Goal: Task Accomplishment & Management: Use online tool/utility

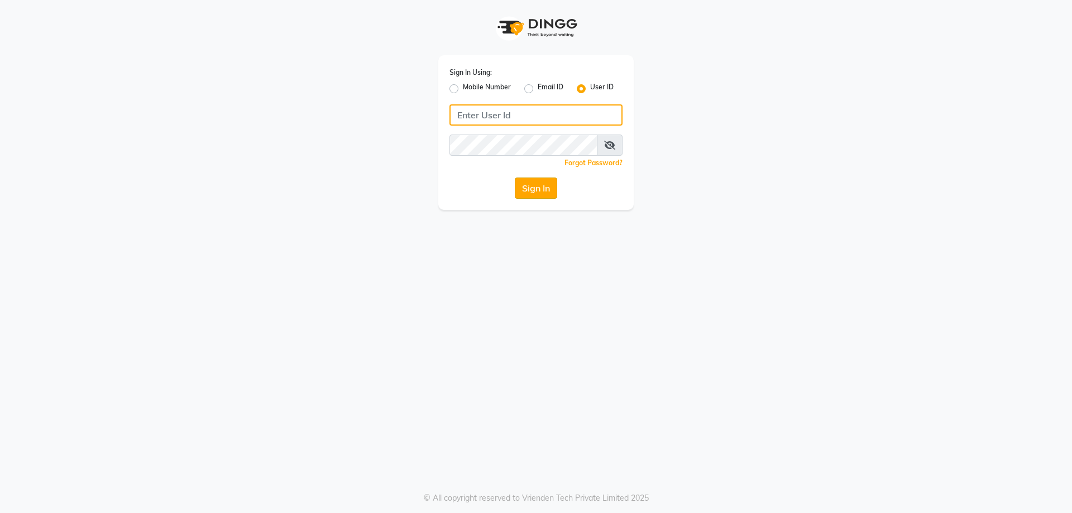
type input "parth@123"
click at [535, 190] on button "Sign In" at bounding box center [536, 188] width 42 height 21
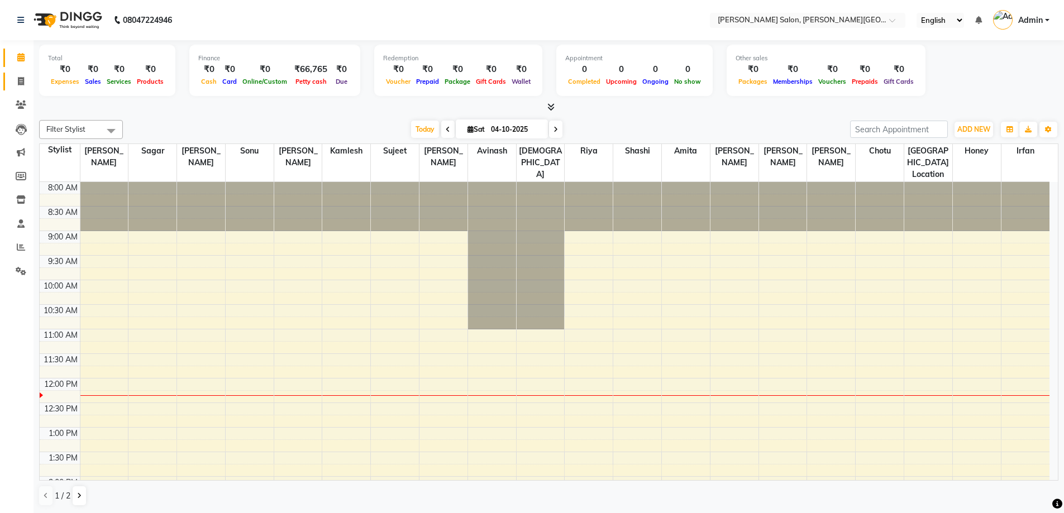
click at [18, 77] on icon at bounding box center [21, 81] width 6 height 8
select select "service"
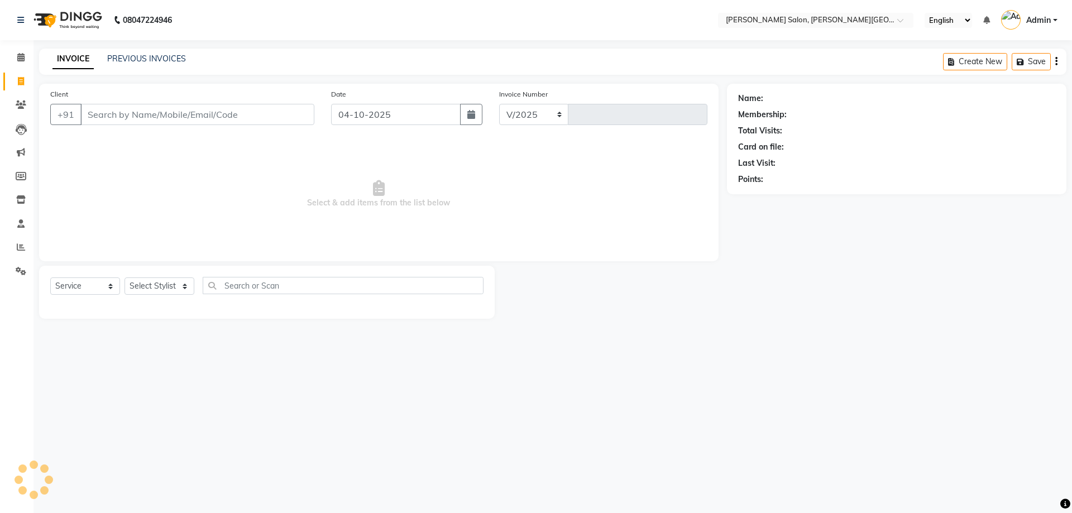
select select "4122"
type input "3235"
click at [8, 52] on link "Calendar" at bounding box center [16, 58] width 27 height 18
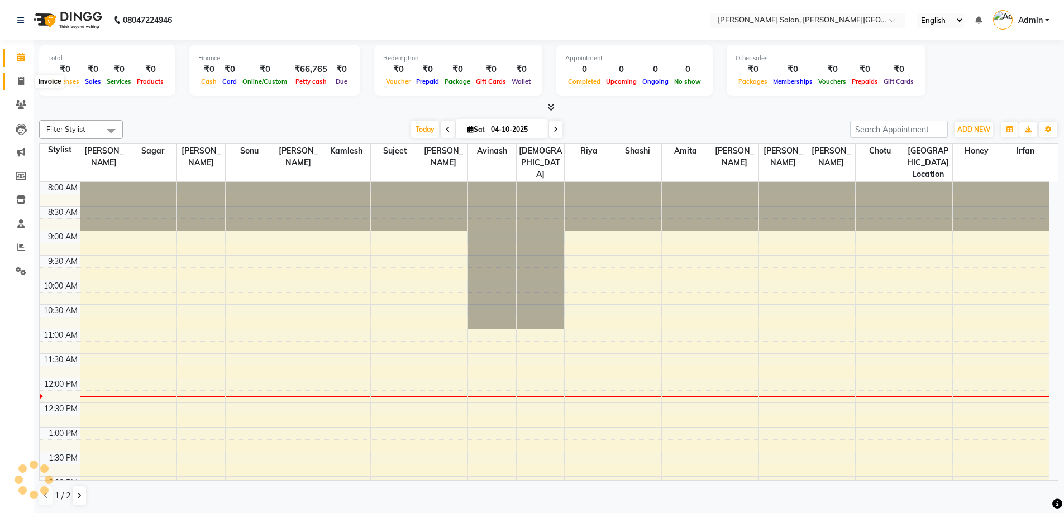
click at [18, 77] on icon at bounding box center [21, 81] width 6 height 8
select select "service"
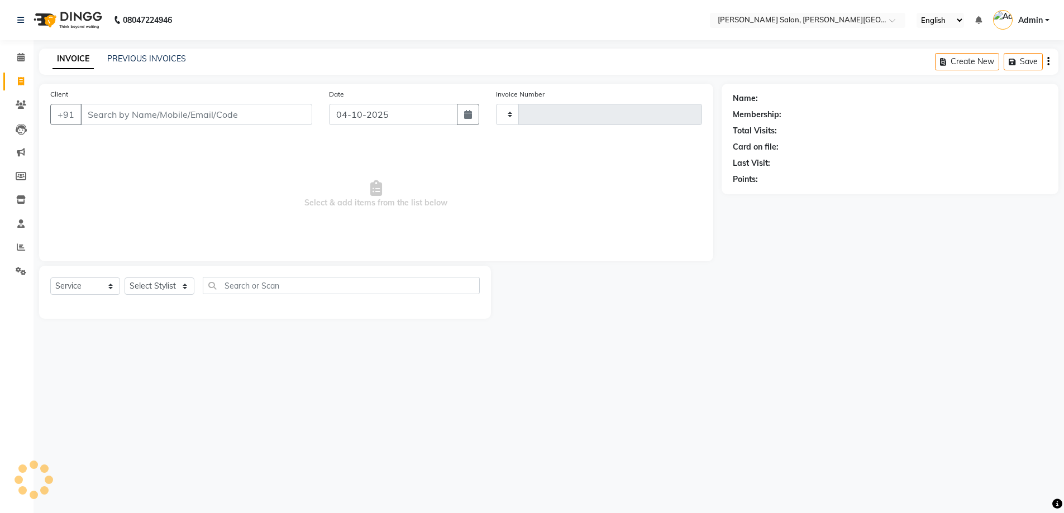
type input "3235"
select select "4122"
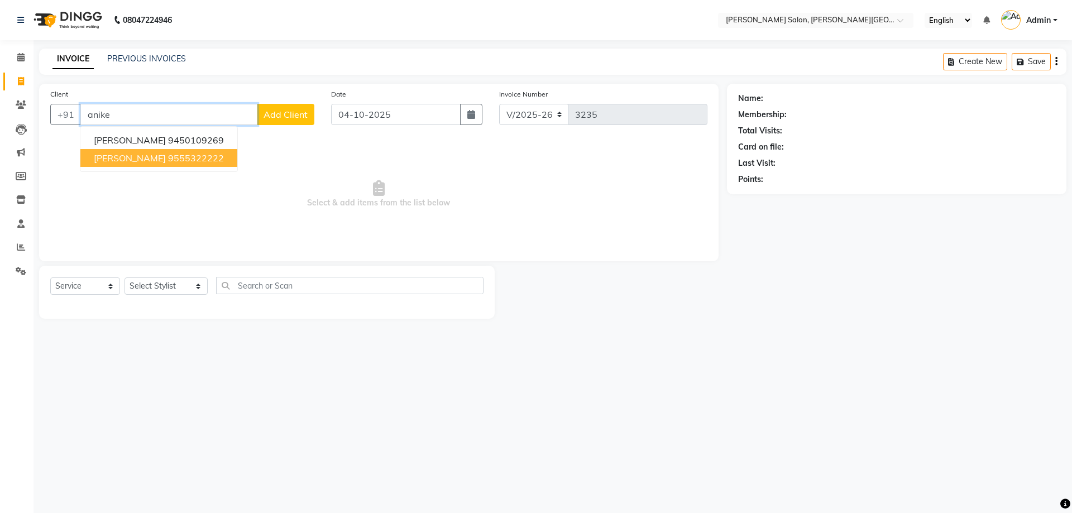
click at [168, 161] on ngb-highlight "9555322222" at bounding box center [196, 157] width 56 height 11
type input "9555322222"
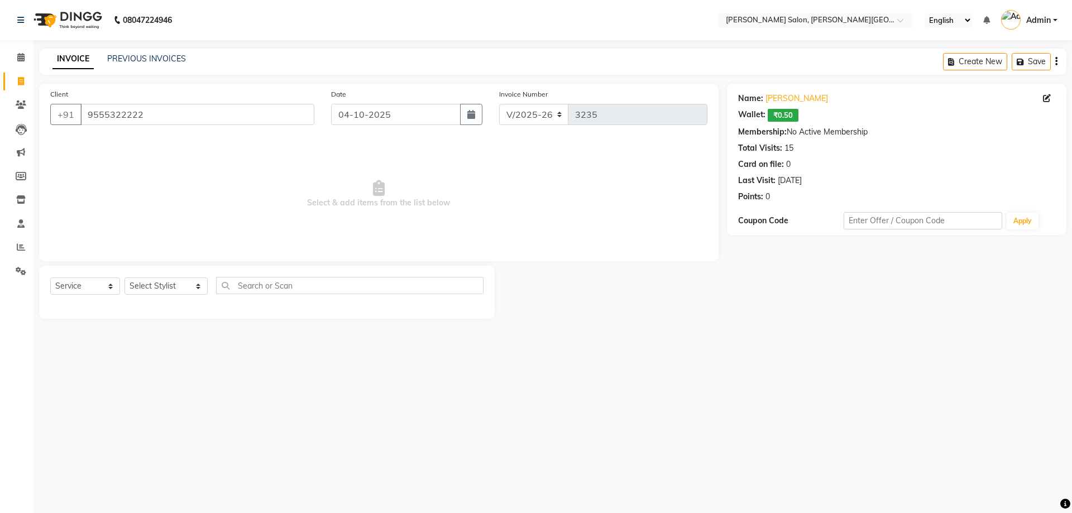
click at [790, 90] on div "Name: Anikesh Wallet: ₹0.50 Membership: No Active Membership Total Visits: 15 C…" at bounding box center [896, 145] width 317 height 114
click at [789, 92] on div "Name: Anikesh Wallet: ₹0.50 Membership: No Active Membership Total Visits: 15 C…" at bounding box center [896, 145] width 317 height 114
click at [789, 97] on link "[PERSON_NAME]" at bounding box center [797, 99] width 63 height 12
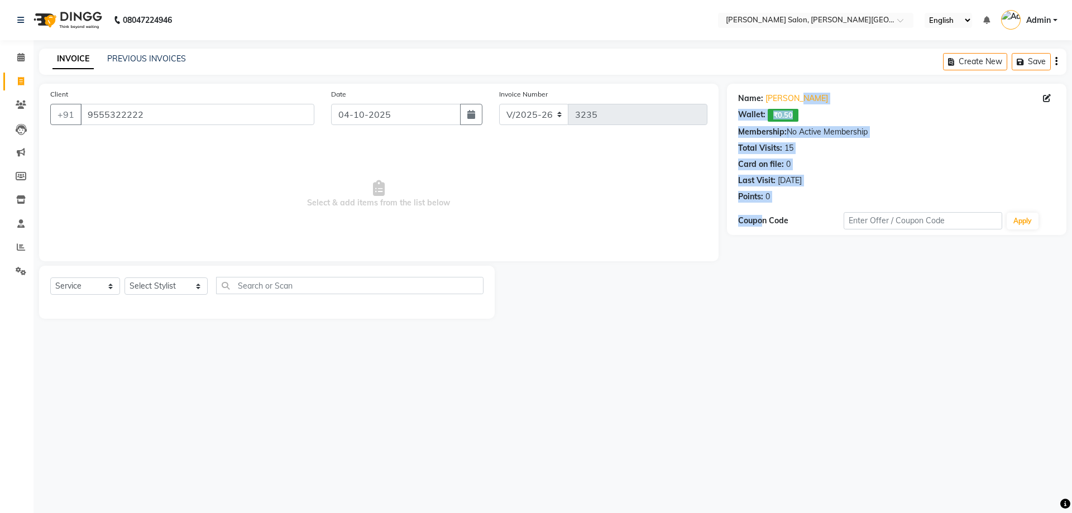
drag, startPoint x: 831, startPoint y: 92, endPoint x: 764, endPoint y: 432, distance: 346.7
click at [764, 432] on div "08047224946 Select Location × Vandna's Salon, Jopling Road English ENGLISH Espa…" at bounding box center [536, 256] width 1072 height 513
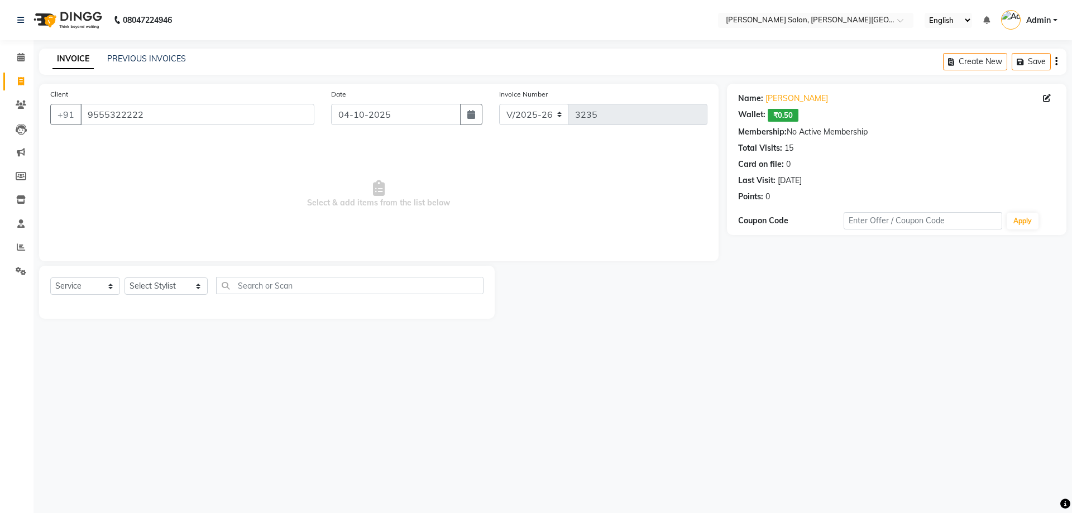
click at [788, 311] on div "Name: Anikesh Wallet: ₹0.50 Membership: No Active Membership Total Visits: 15 C…" at bounding box center [901, 201] width 348 height 235
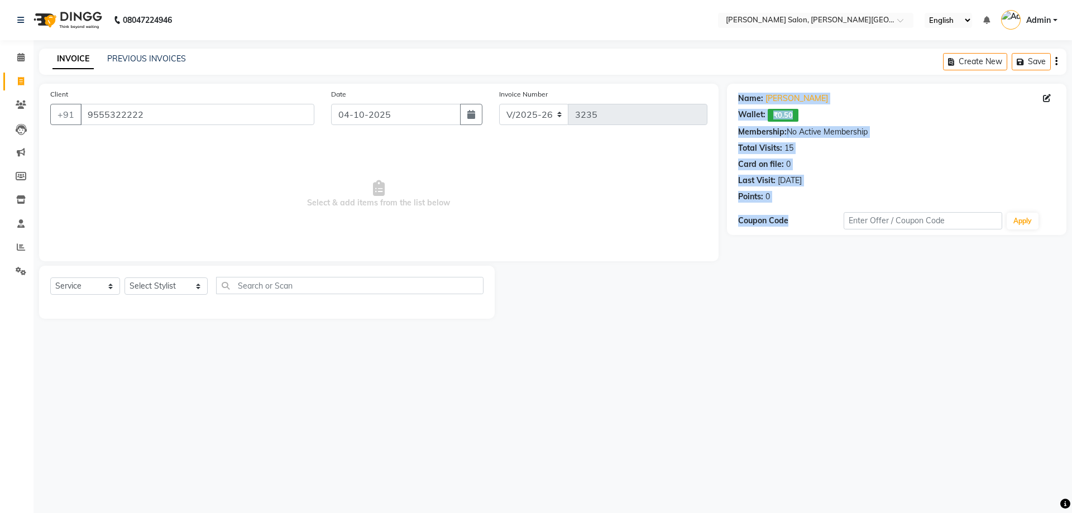
drag, startPoint x: 737, startPoint y: 96, endPoint x: 799, endPoint y: 351, distance: 263.2
click at [807, 346] on div "08047224946 Select Location × Vandna's Salon, Jopling Road English ENGLISH Espa…" at bounding box center [536, 256] width 1072 height 513
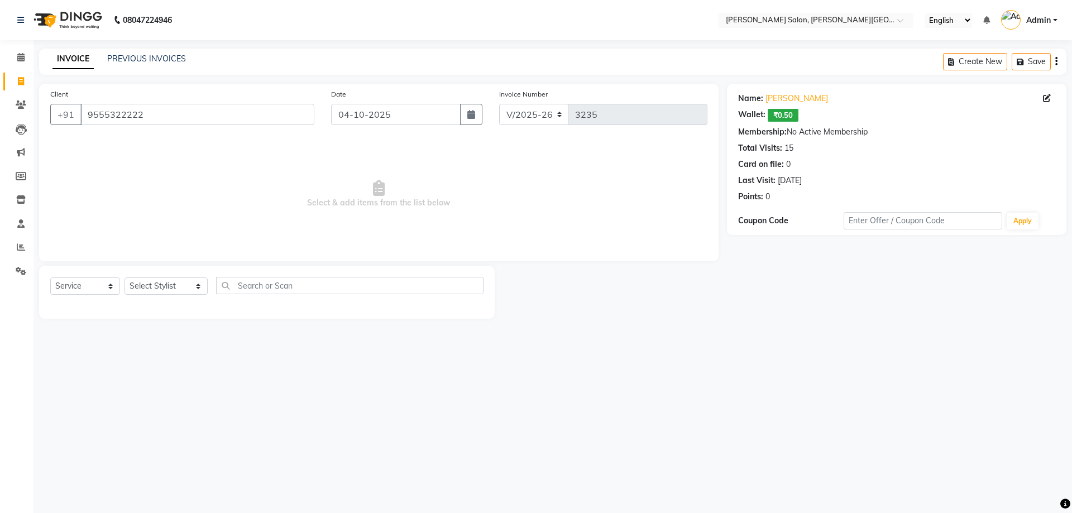
click at [840, 209] on div "Name: Anikesh Wallet: ₹0.50 Membership: No Active Membership Total Visits: 15 C…" at bounding box center [897, 159] width 340 height 151
click at [776, 97] on link "[PERSON_NAME]" at bounding box center [797, 99] width 63 height 12
drag, startPoint x: 149, startPoint y: 113, endPoint x: 131, endPoint y: 133, distance: 26.9
click at [72, 137] on div "Client +91 9555322222 Date 04-10-2025 Invoice Number V/2025 V/2025-26 3235 Sele…" at bounding box center [379, 173] width 680 height 178
click at [184, 109] on input "9555322222" at bounding box center [197, 114] width 234 height 21
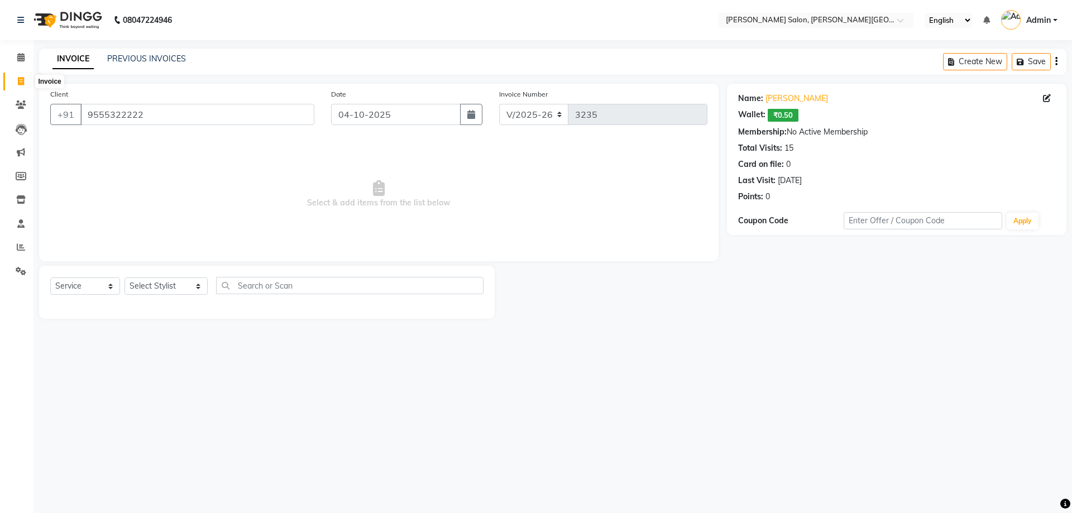
click at [13, 84] on span at bounding box center [21, 81] width 20 height 13
select select "service"
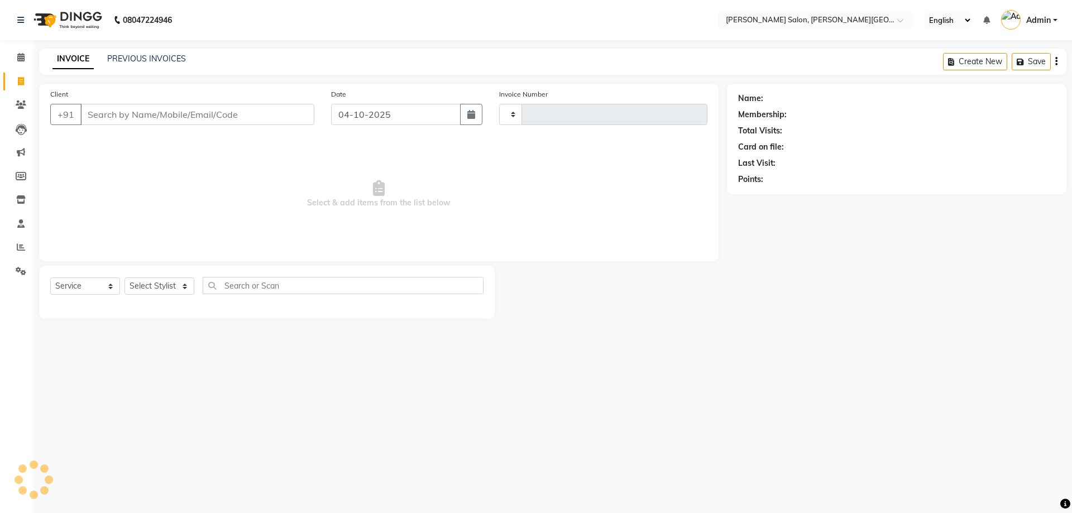
type input "3235"
select select "4122"
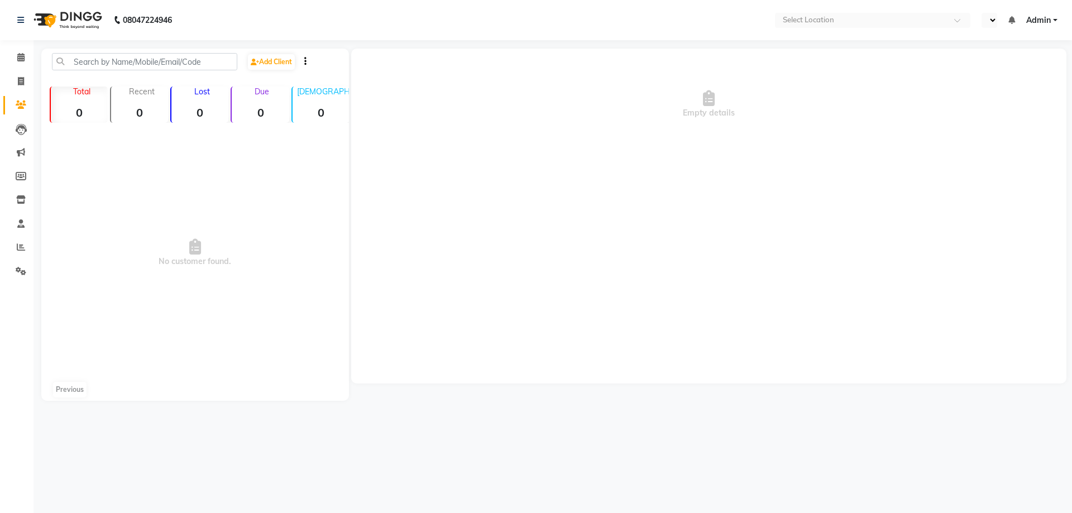
select select "en"
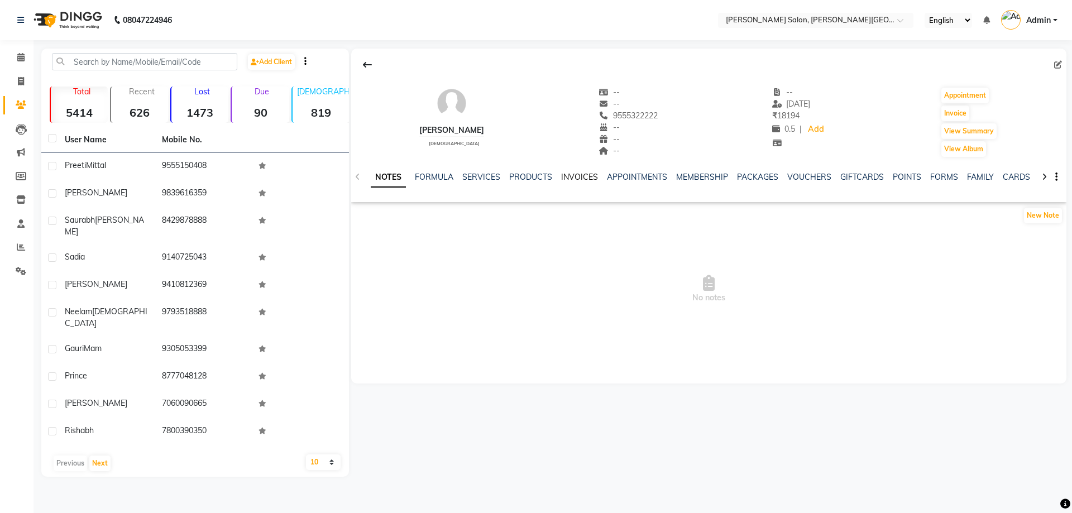
click at [564, 176] on link "INVOICES" at bounding box center [579, 177] width 37 height 10
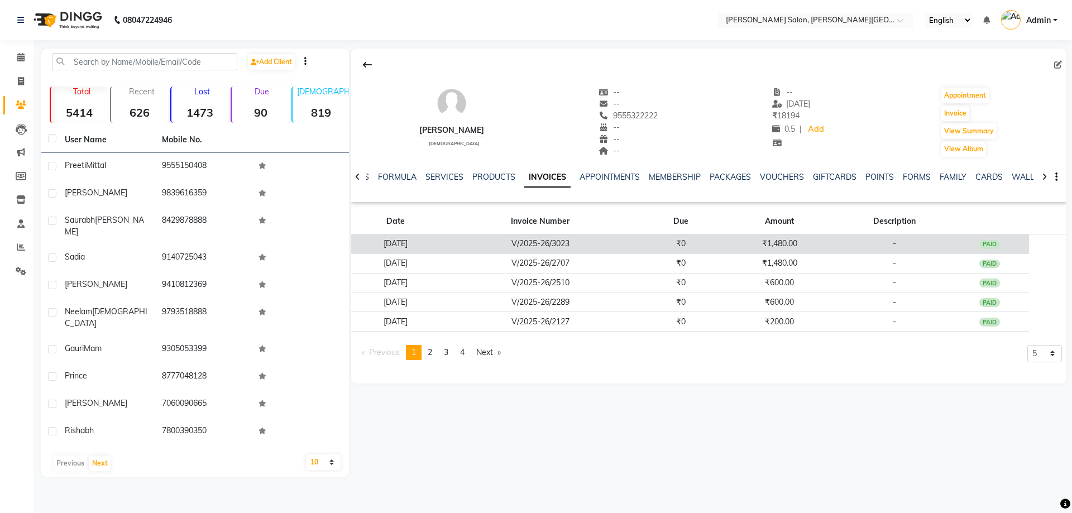
click at [407, 242] on td "[DATE]" at bounding box center [395, 245] width 89 height 20
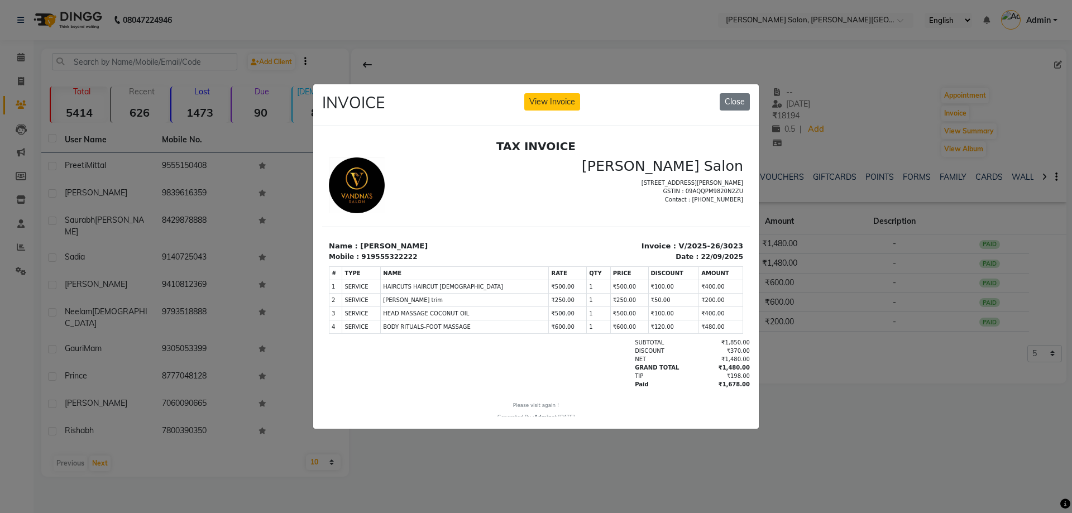
scroll to position [9, 0]
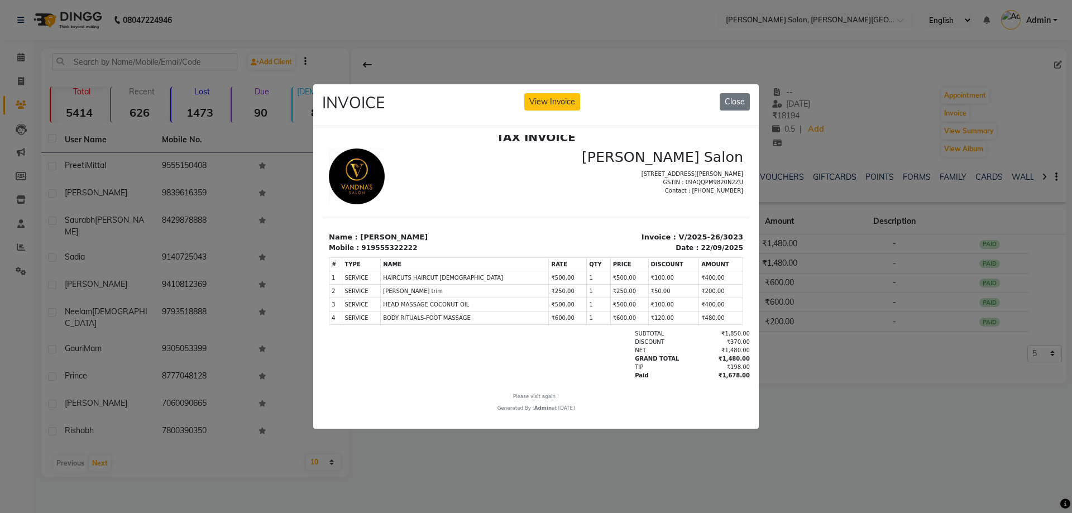
drag, startPoint x: 678, startPoint y: 289, endPoint x: 680, endPoint y: 282, distance: 6.9
click at [676, 348] on div "TAX INVOICE Vandna’s Salon 13/1 Jopling road Lucknow GSTIN : 09AQQPM9820N2ZU Co…" at bounding box center [536, 270] width 428 height 281
click at [699, 313] on td "₹480.00" at bounding box center [721, 317] width 44 height 13
drag, startPoint x: 681, startPoint y: 321, endPoint x: 567, endPoint y: 440, distance: 165.1
click at [567, 416] on html "TAX INVOICE Vandna’s Salon 13/1 Jopling road Lucknow GSTIN : 09AQQPM9820N2ZU Co…" at bounding box center [536, 271] width 428 height 290
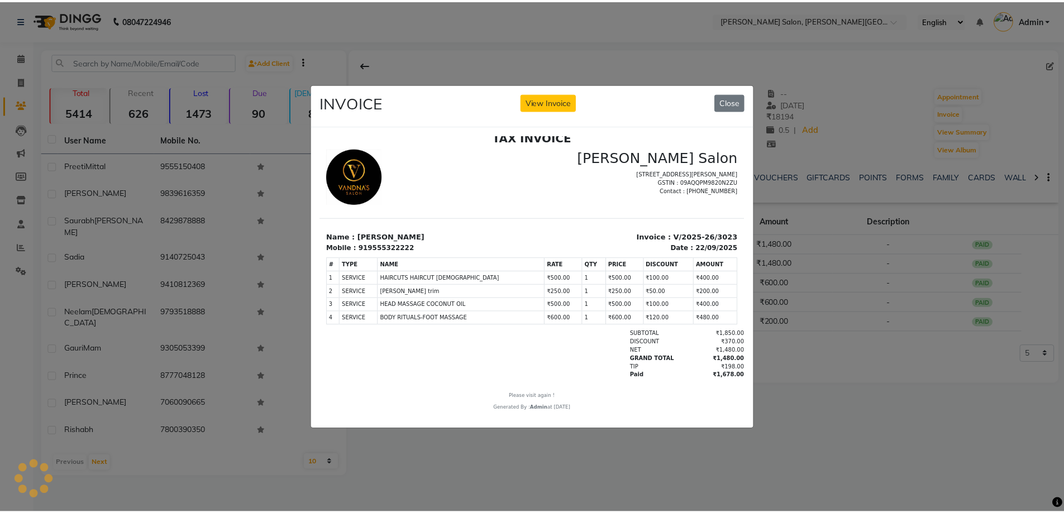
scroll to position [0, 0]
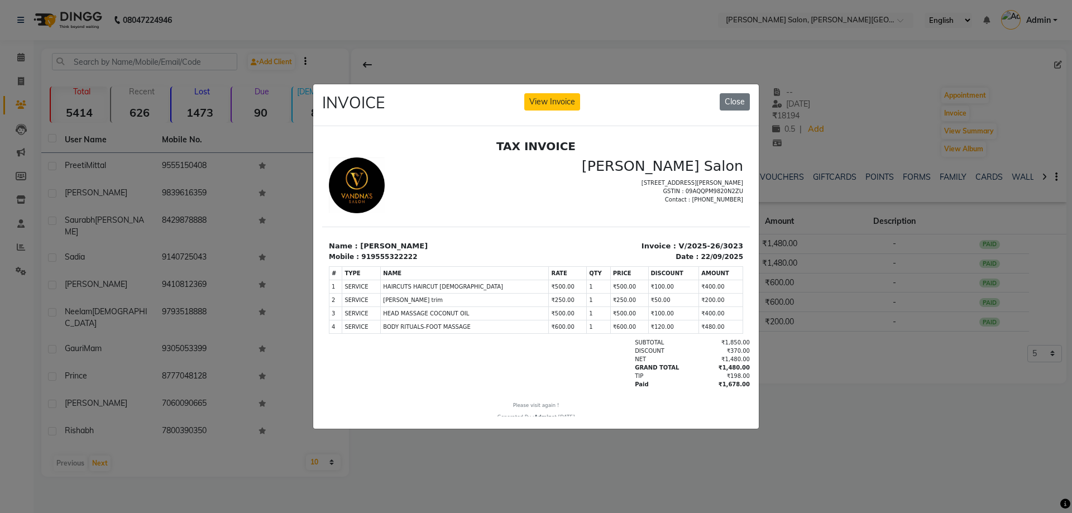
click at [734, 135] on html "TAX INVOICE Vandna’s Salon 13/1 Jopling road Lucknow GSTIN : 09AQQPM9820N2ZU Co…" at bounding box center [536, 280] width 428 height 290
click at [734, 102] on button "Close" at bounding box center [735, 101] width 30 height 17
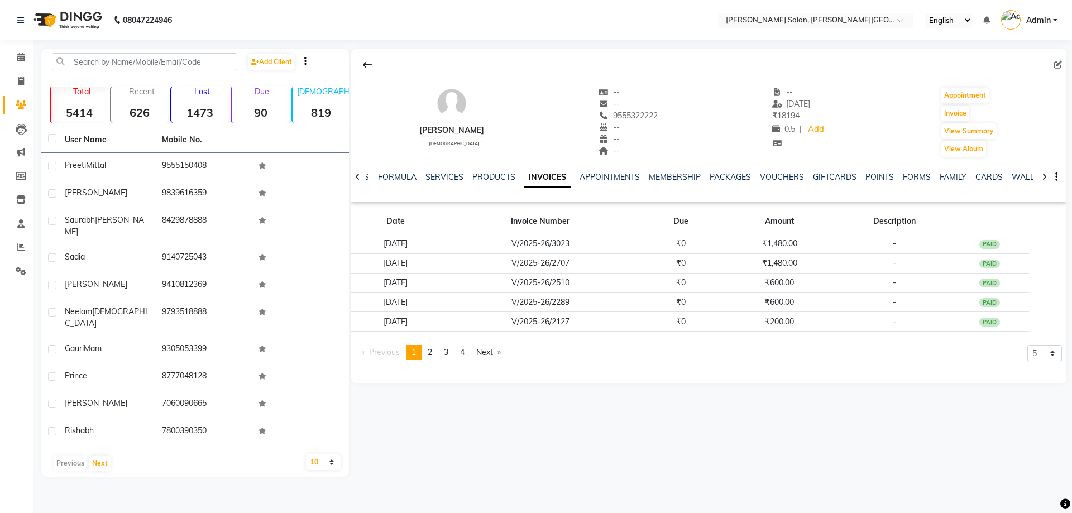
drag, startPoint x: 708, startPoint y: 316, endPoint x: 689, endPoint y: 359, distance: 47.0
click at [689, 357] on div "Anikesh male -- -- 9555322222 -- -- -- -- 22-09-2025 ₹ 18194 0.5 | Add Appointm…" at bounding box center [708, 216] width 715 height 335
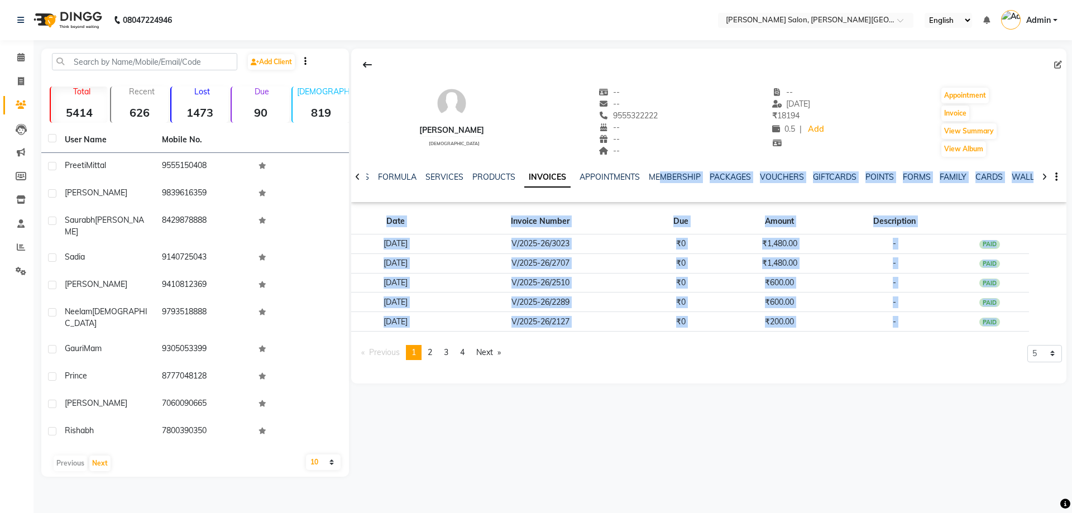
drag, startPoint x: 689, startPoint y: 361, endPoint x: 680, endPoint y: 85, distance: 275.5
click at [683, 131] on div "Anikesh male -- -- 9555322222 -- -- -- -- 22-09-2025 ₹ 18194 0.5 | Add Appointm…" at bounding box center [708, 211] width 715 height 325
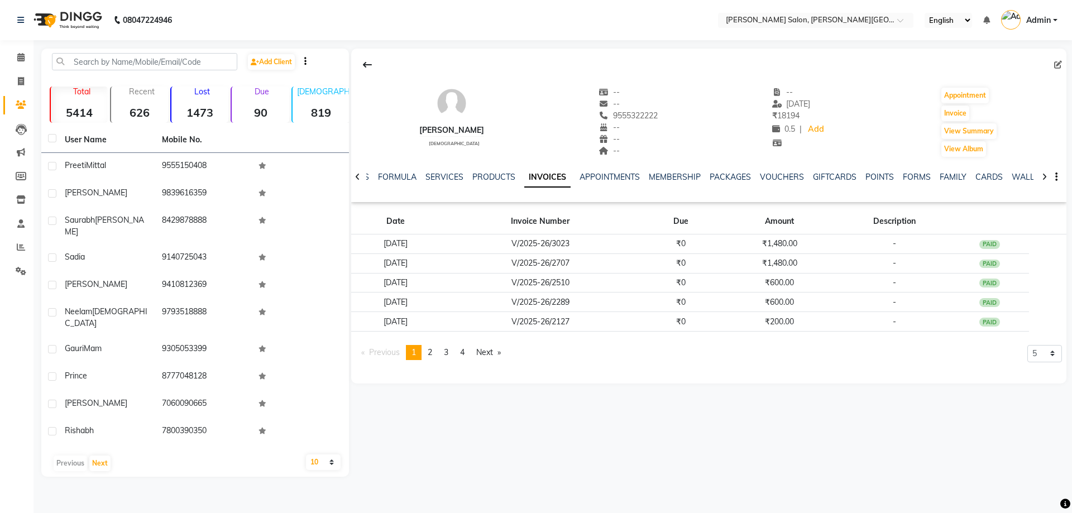
click at [680, 69] on div at bounding box center [708, 64] width 715 height 21
drag, startPoint x: 660, startPoint y: 164, endPoint x: 686, endPoint y: 427, distance: 263.9
click at [687, 429] on div "Anikesh male -- -- 9555322222 -- -- -- -- 22-09-2025 ₹ 18194 0.5 | Add Appointm…" at bounding box center [708, 263] width 718 height 428
click at [675, 373] on div "Anikesh male -- -- 9555322222 -- -- -- -- 22-09-2025 ₹ 18194 0.5 | Add Appointm…" at bounding box center [708, 211] width 715 height 325
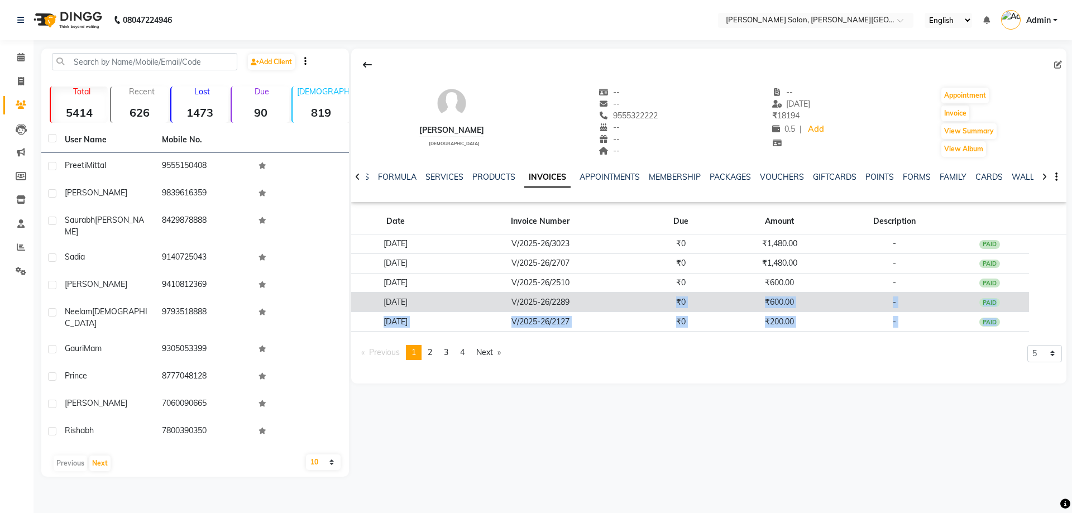
drag, startPoint x: 675, startPoint y: 362, endPoint x: 689, endPoint y: 307, distance: 57.6
click at [689, 307] on app-client-invoices "Date Invoice Number Due Amount Description 22-09-2025 V/2025-26/3023 ₹0 ₹1,480.…" at bounding box center [708, 288] width 715 height 163
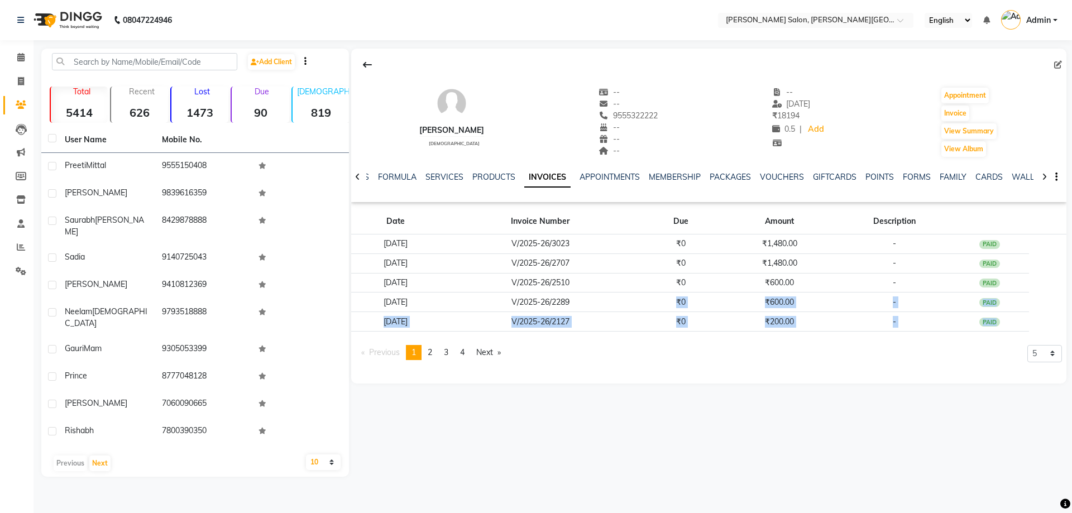
click at [707, 378] on div "Anikesh male -- -- 9555322222 -- -- -- -- 22-09-2025 ₹ 18194 0.5 | Add Appointm…" at bounding box center [708, 216] width 715 height 335
click at [13, 85] on span at bounding box center [21, 81] width 20 height 13
select select "service"
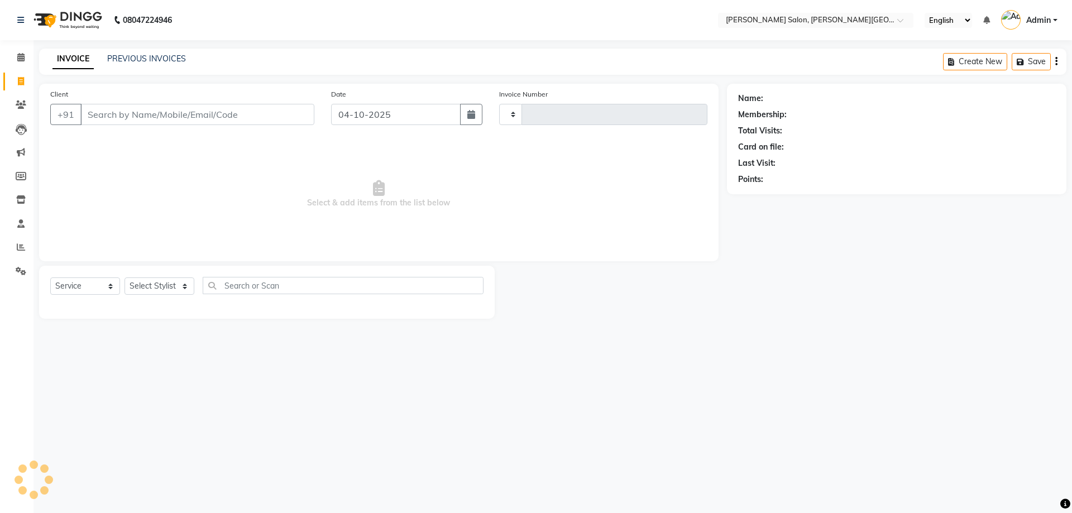
type input "3235"
select select "4122"
click at [21, 271] on icon at bounding box center [21, 271] width 11 height 8
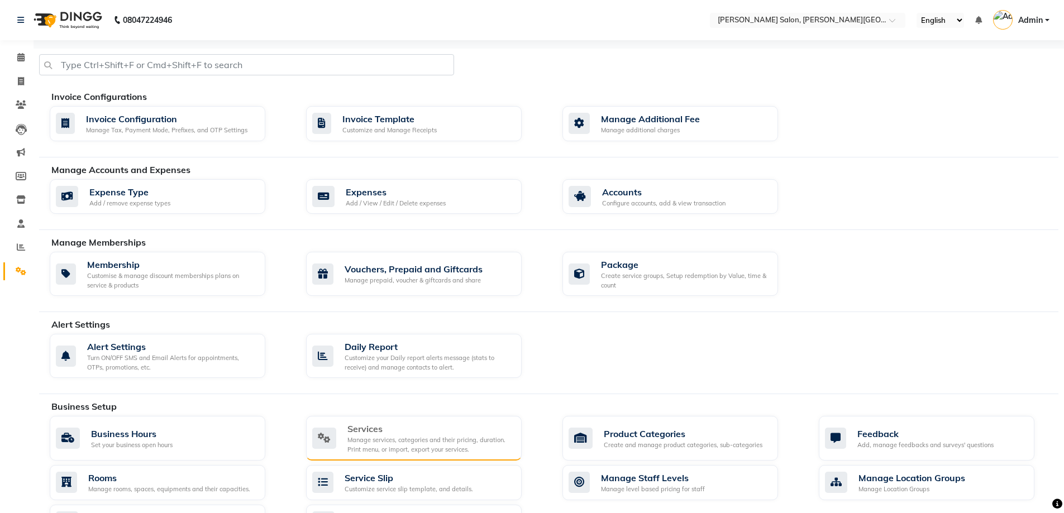
click at [433, 422] on div "Services Manage services, categories and their pricing, duration. Print menu, o…" at bounding box center [414, 438] width 216 height 45
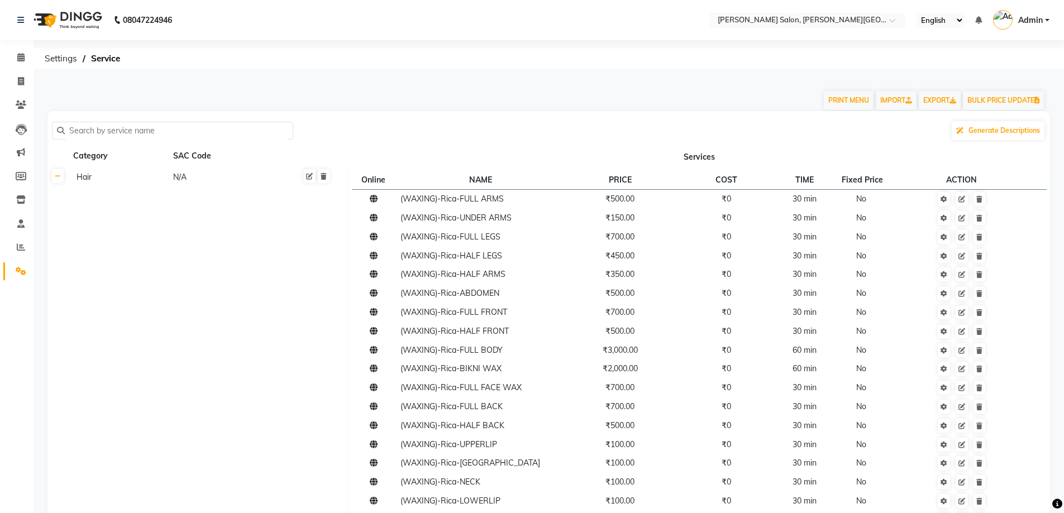
click at [14, 278] on link "Settings" at bounding box center [16, 272] width 27 height 18
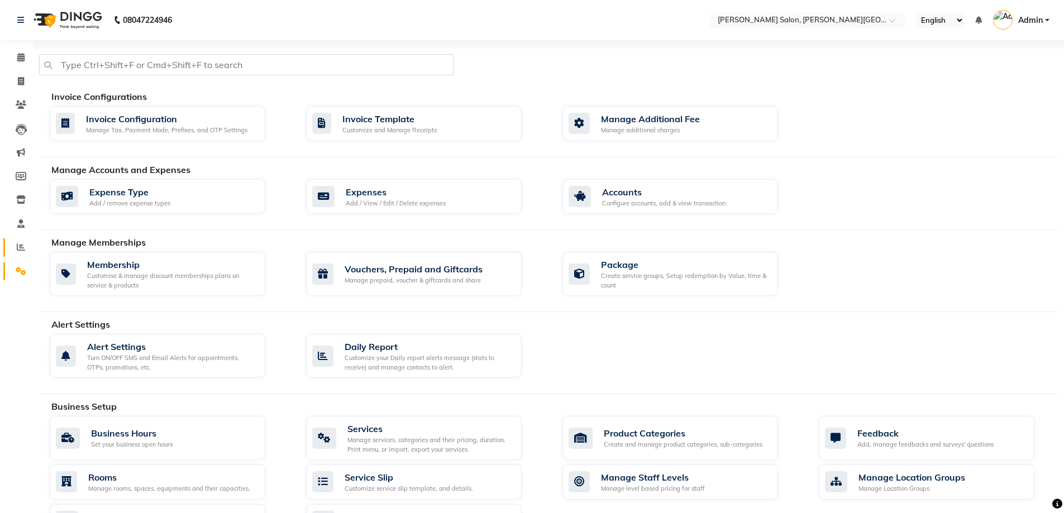
click at [10, 250] on link "Reports" at bounding box center [16, 247] width 27 height 18
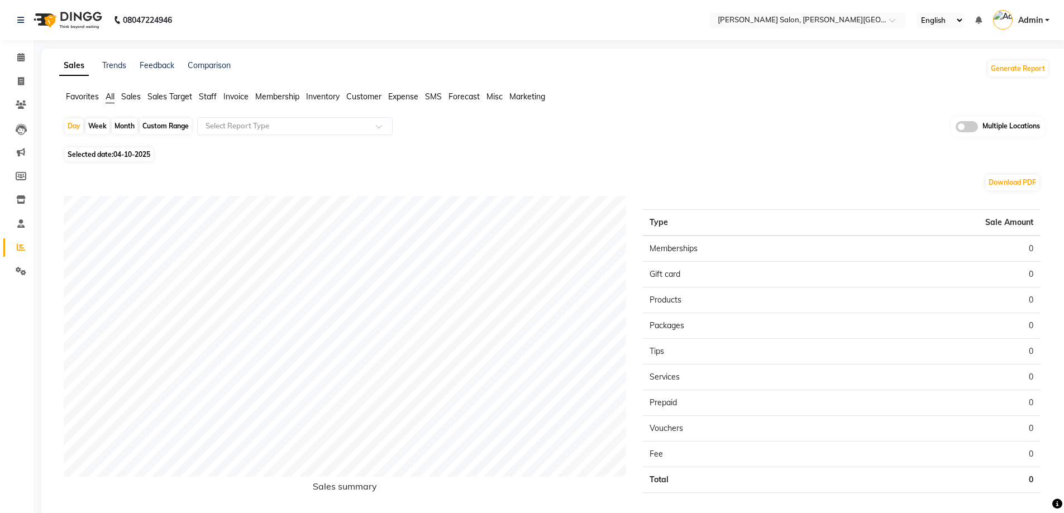
click at [203, 96] on span "Staff" at bounding box center [208, 97] width 18 height 10
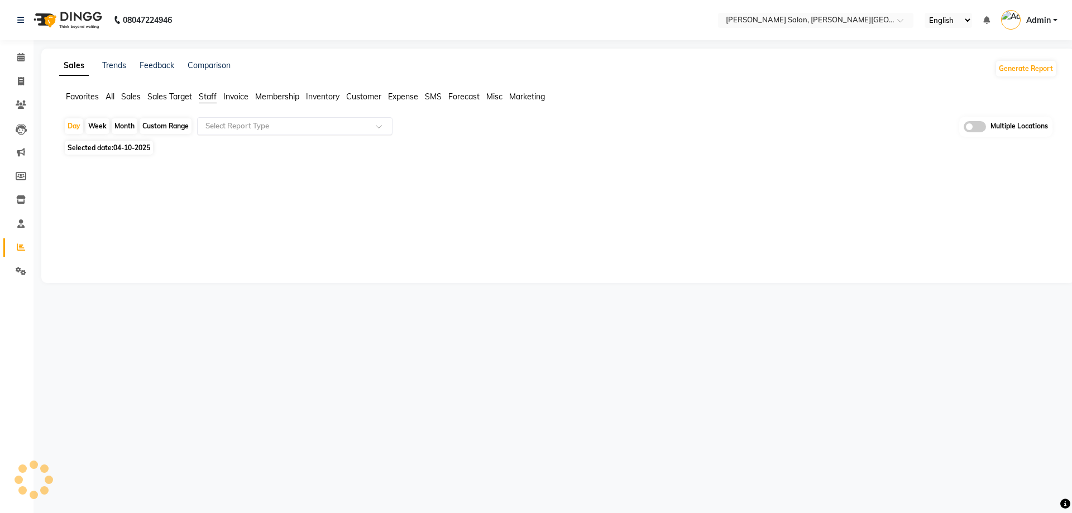
click at [264, 122] on input "text" at bounding box center [283, 126] width 161 height 11
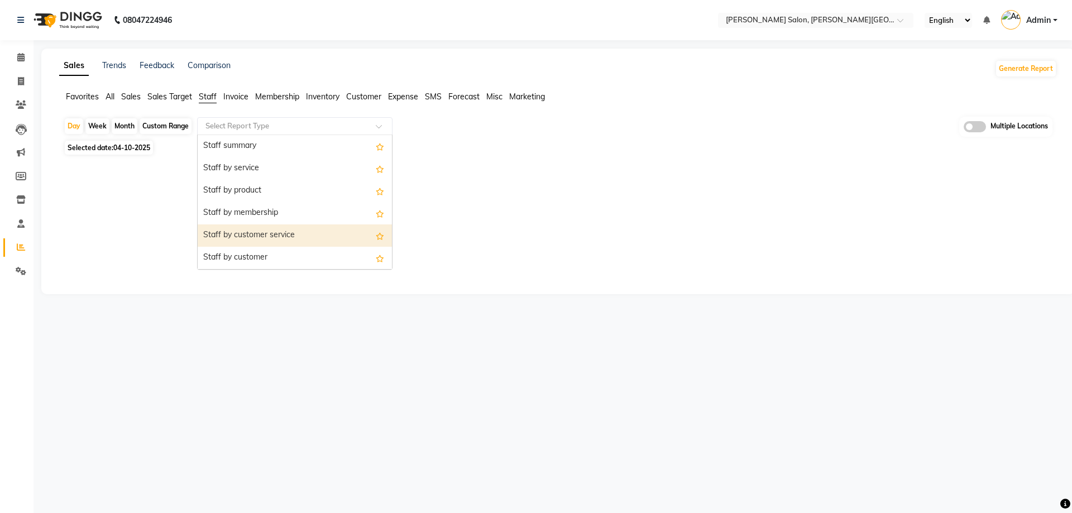
click at [279, 231] on div "Staff by customer service" at bounding box center [295, 236] width 194 height 22
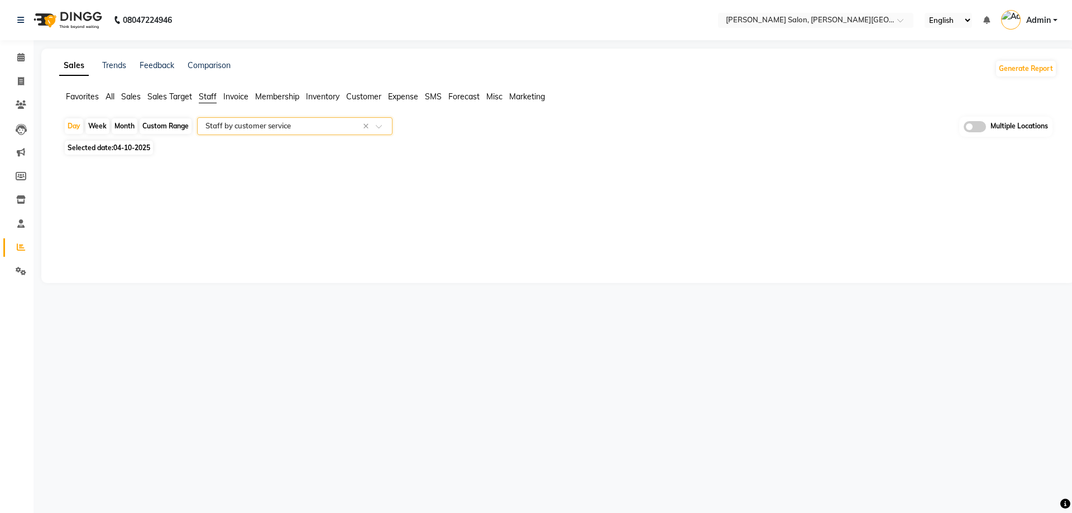
click at [126, 147] on span "04-10-2025" at bounding box center [131, 148] width 37 height 8
select select "10"
select select "2025"
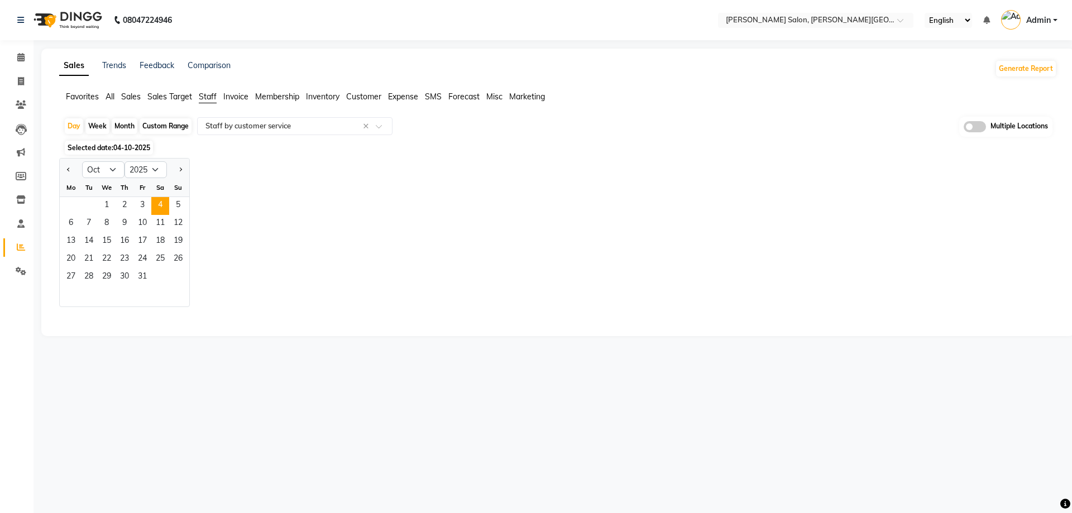
click at [152, 126] on div "Custom Range" at bounding box center [166, 126] width 52 height 16
select select "10"
select select "2025"
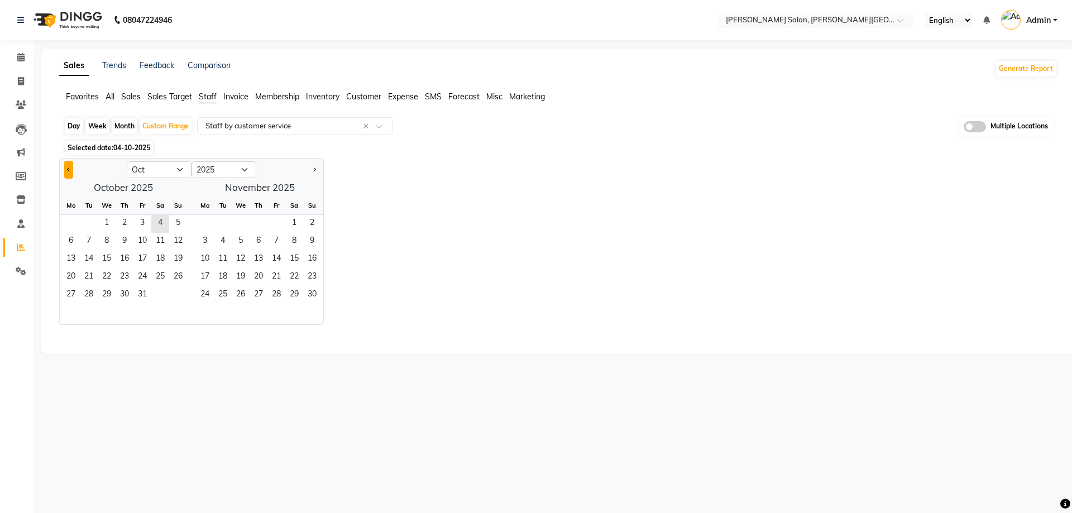
click at [69, 163] on button "Previous month" at bounding box center [68, 170] width 9 height 18
select select "9"
click at [74, 217] on span "1" at bounding box center [71, 224] width 18 height 18
click at [94, 294] on span "30" at bounding box center [89, 296] width 18 height 18
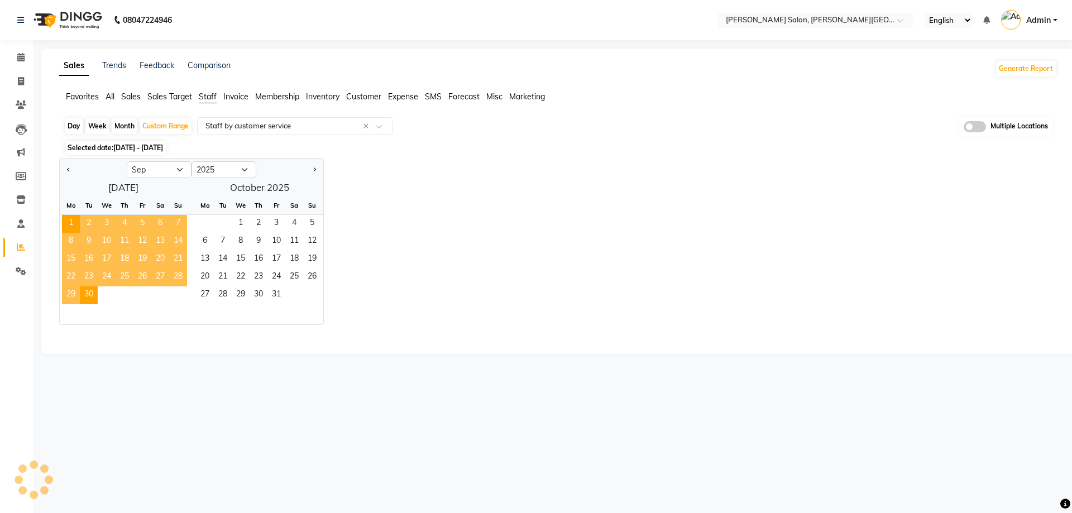
select select "full_report"
select select "csv"
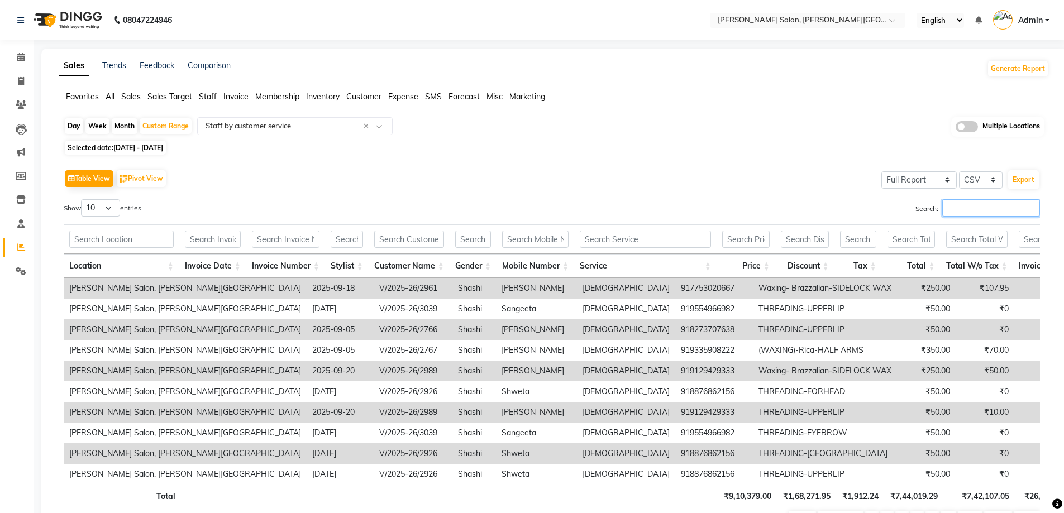
click at [964, 207] on input "Search:" at bounding box center [991, 207] width 98 height 17
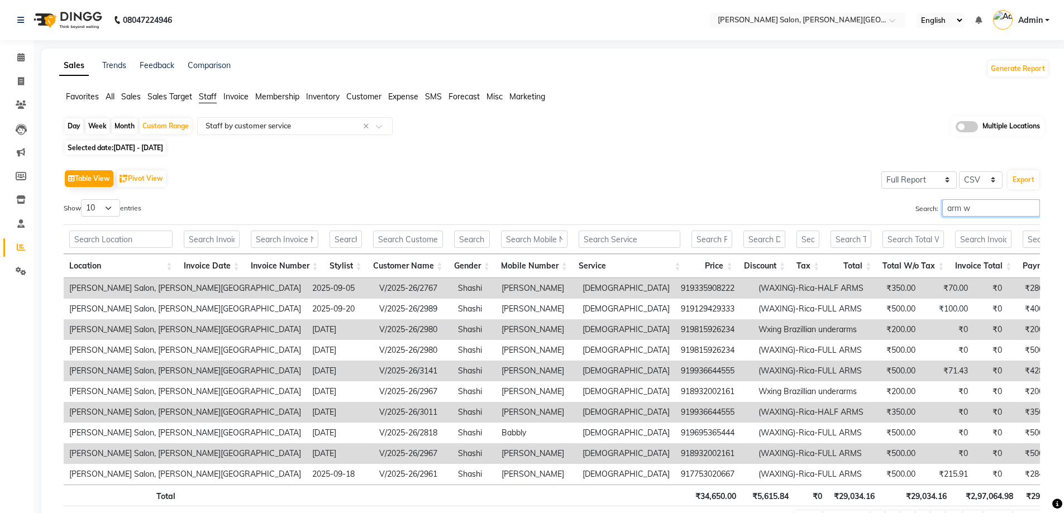
drag, startPoint x: 981, startPoint y: 210, endPoint x: 918, endPoint y: 213, distance: 63.2
click at [918, 213] on label "Search: arm w" at bounding box center [977, 207] width 125 height 17
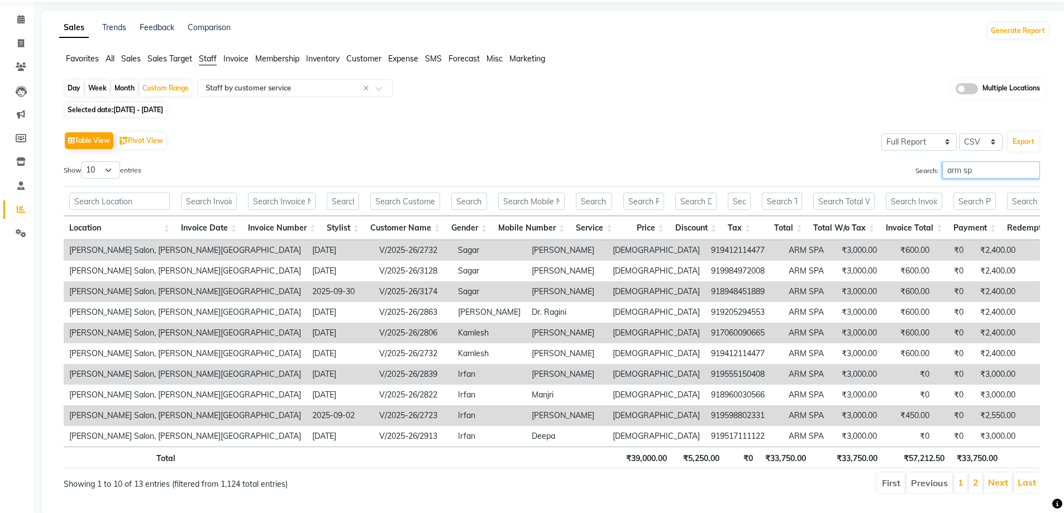
scroll to position [73, 0]
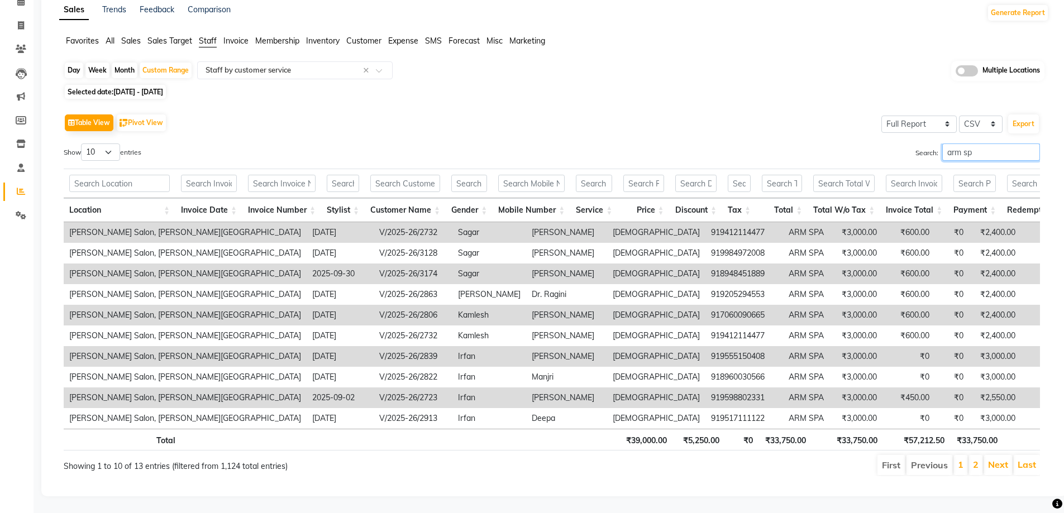
type input "arm sp"
drag, startPoint x: 114, startPoint y: 136, endPoint x: 113, endPoint y: 142, distance: 6.2
click at [114, 144] on select "10 25 50 100" at bounding box center [100, 152] width 39 height 17
select select "100"
click at [83, 144] on select "10 25 50 100" at bounding box center [100, 152] width 39 height 17
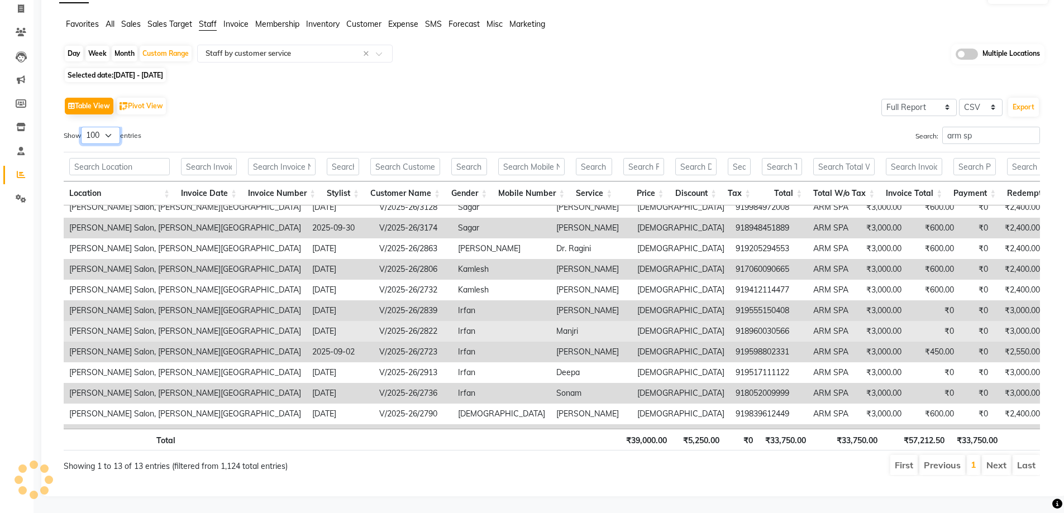
scroll to position [54, 0]
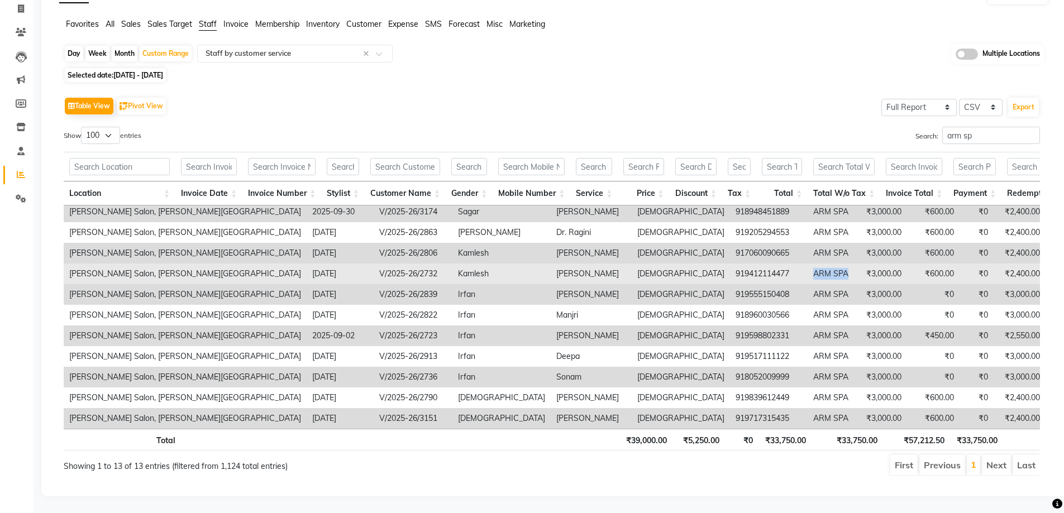
drag, startPoint x: 576, startPoint y: 258, endPoint x: 632, endPoint y: 255, distance: 56.0
click at [632, 264] on tr "Vandna's Salon, Jopling Road 2025-09-03 V/2025-26/2732 Kamlesh Saroj Prakash fe…" at bounding box center [730, 274] width 1332 height 21
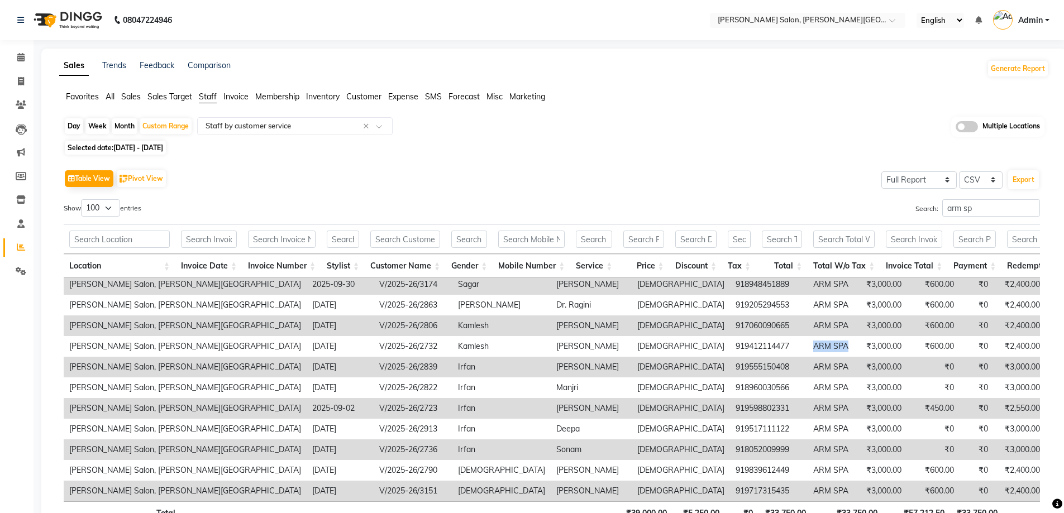
scroll to position [81, 0]
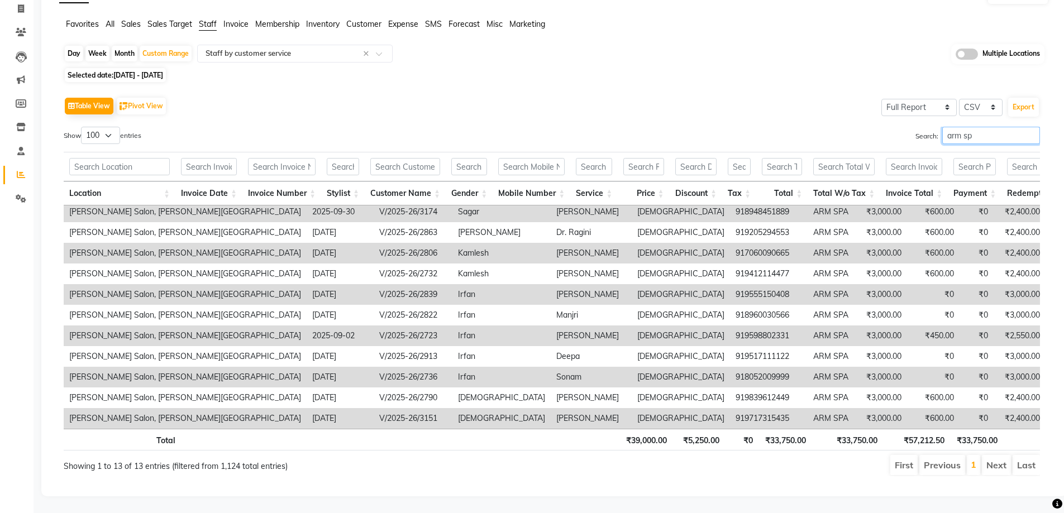
drag, startPoint x: 979, startPoint y: 126, endPoint x: 960, endPoint y: 126, distance: 19.0
click at [960, 127] on input "arm sp" at bounding box center [991, 135] width 98 height 17
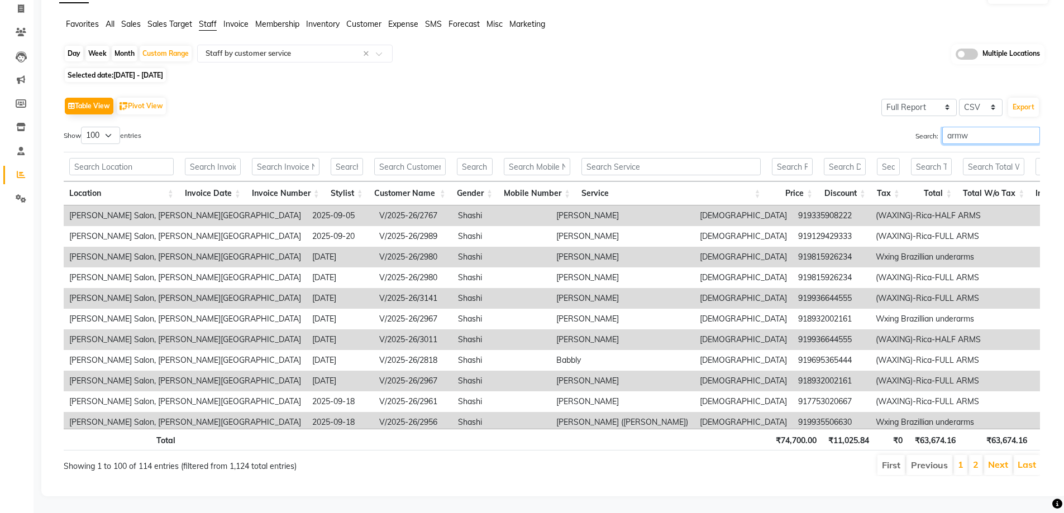
scroll to position [0, 0]
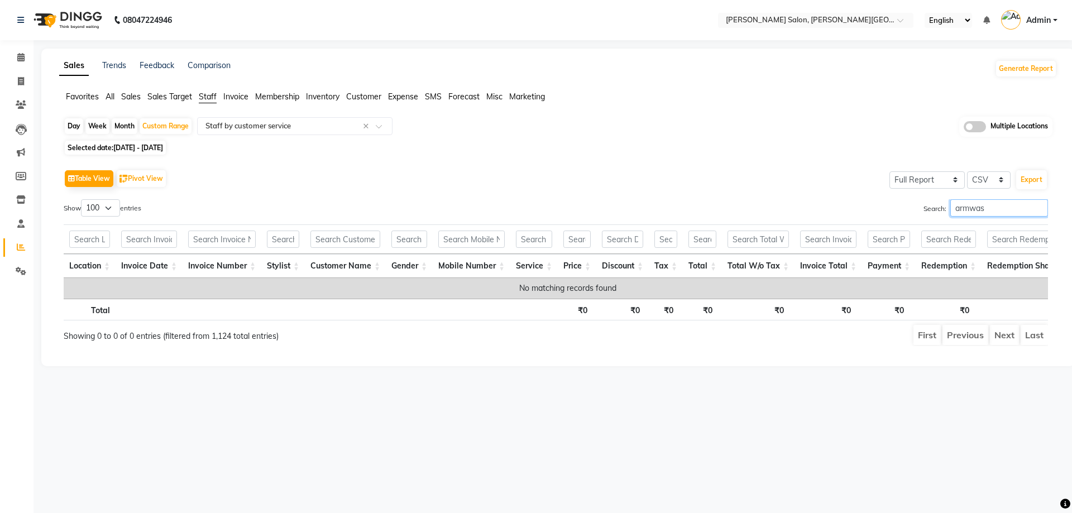
drag, startPoint x: 990, startPoint y: 202, endPoint x: 906, endPoint y: 214, distance: 85.3
click at [906, 214] on div "Search: armwas" at bounding box center [807, 210] width 484 height 22
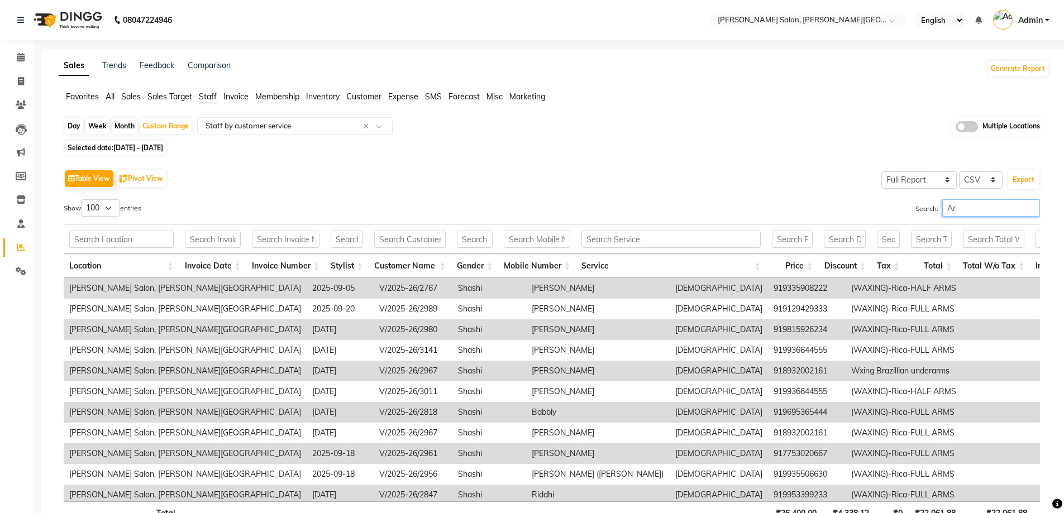
type input "A"
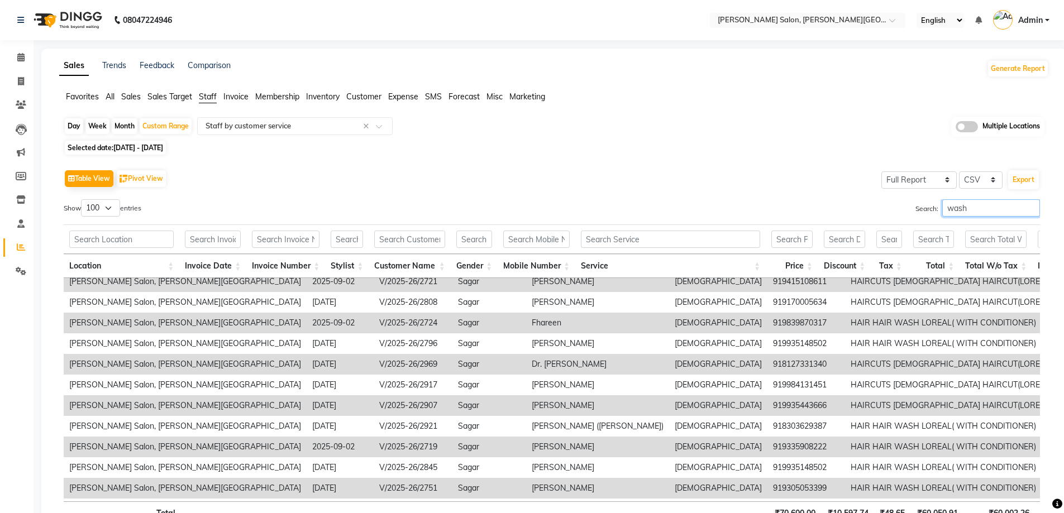
scroll to position [120, 0]
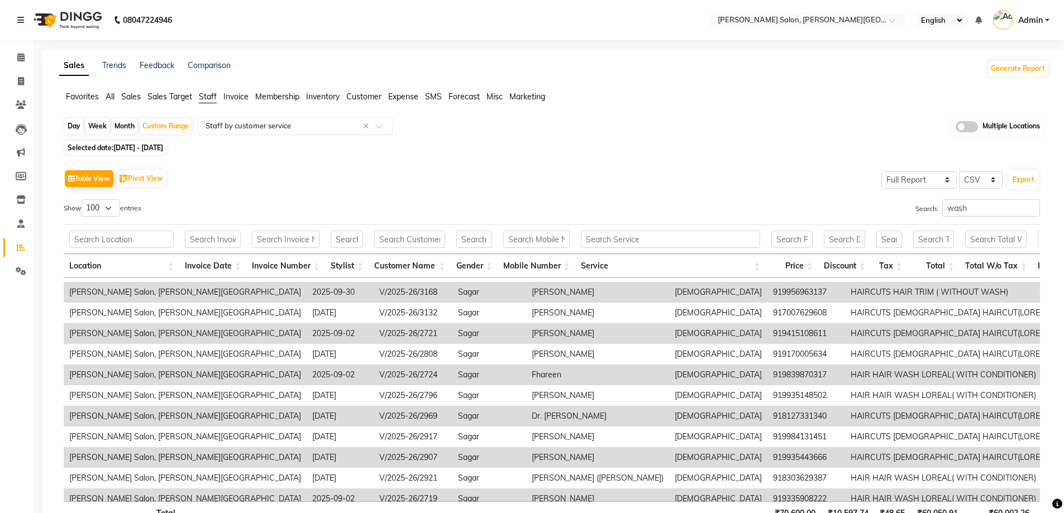
drag, startPoint x: 972, startPoint y: 217, endPoint x: 915, endPoint y: 224, distance: 57.4
click at [915, 218] on div "Search: wash" at bounding box center [800, 210] width 480 height 22
drag, startPoint x: 997, startPoint y: 197, endPoint x: 890, endPoint y: 203, distance: 107.4
click at [896, 202] on div "Table View Pivot View Select Full Report Filtered Report Select CSV PDF Export …" at bounding box center [552, 358] width 976 height 382
drag, startPoint x: 975, startPoint y: 206, endPoint x: 923, endPoint y: 207, distance: 52.0
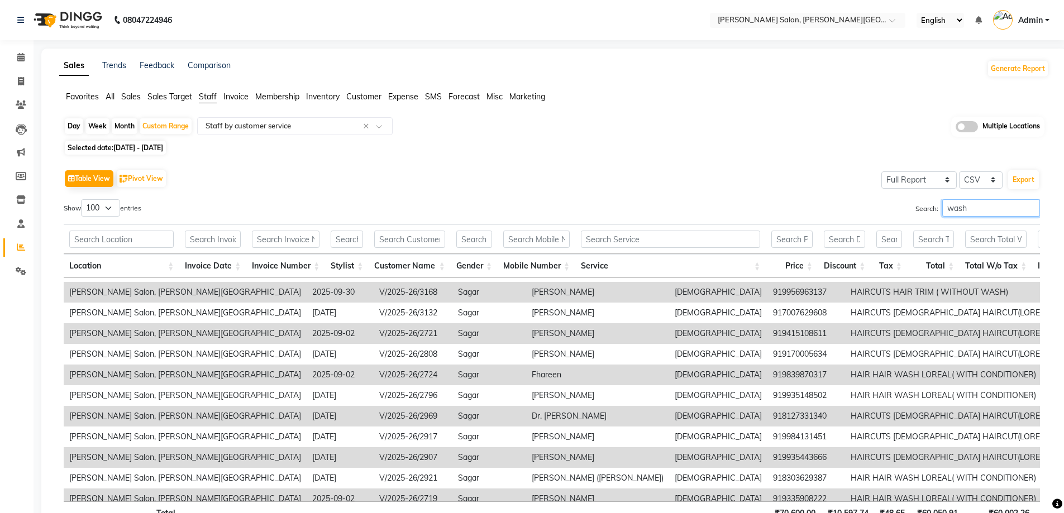
click at [929, 207] on label "Search: wash" at bounding box center [977, 207] width 125 height 17
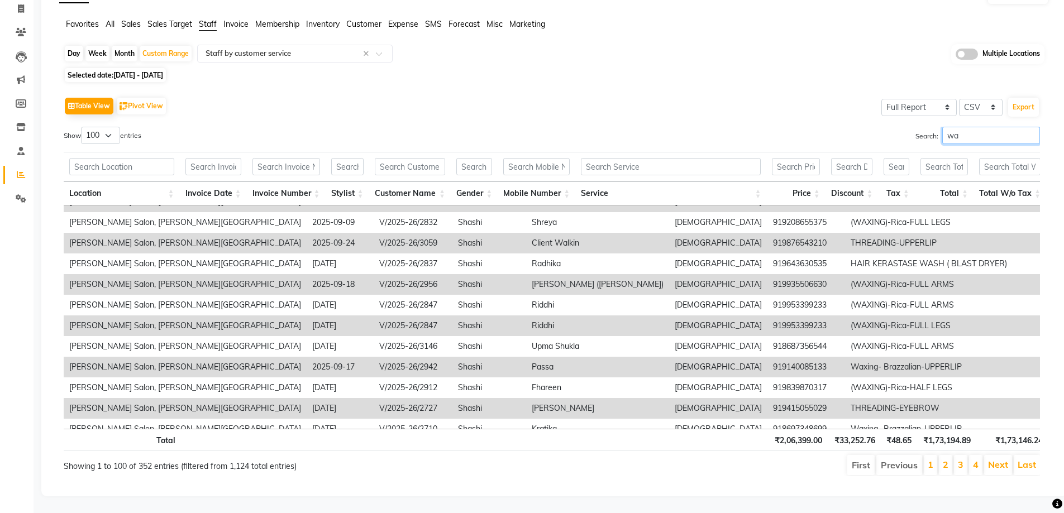
scroll to position [679, 0]
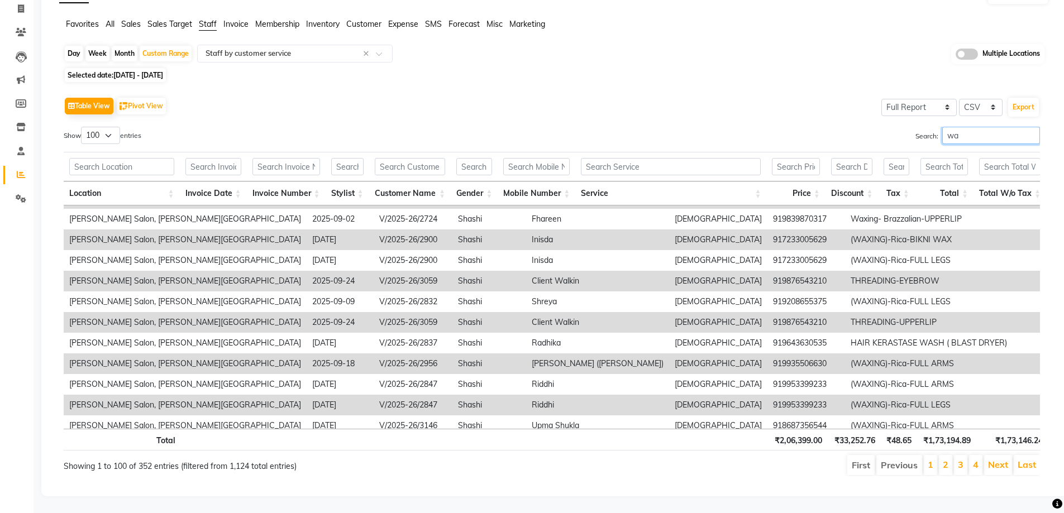
click at [923, 140] on div "Search: wa" at bounding box center [800, 138] width 480 height 22
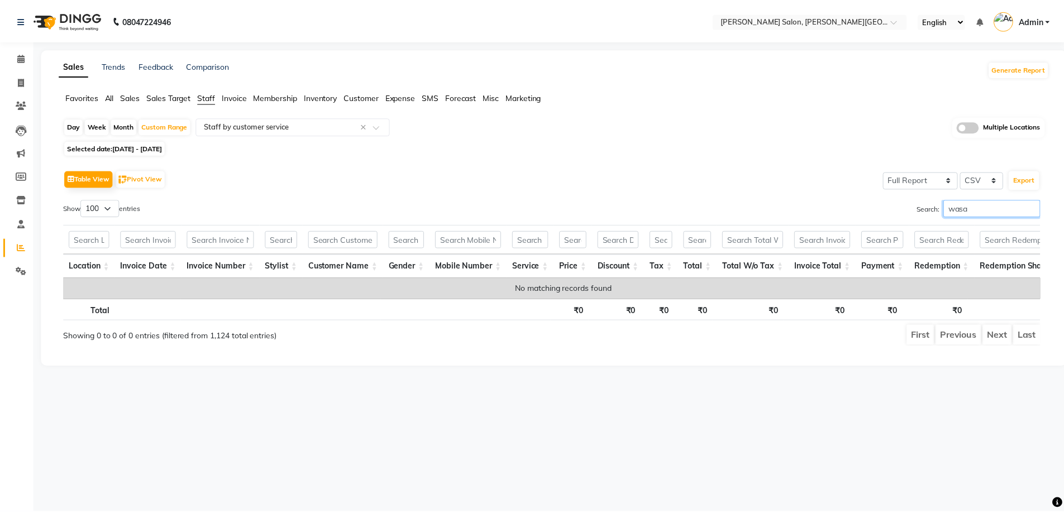
scroll to position [0, 0]
type input "w"
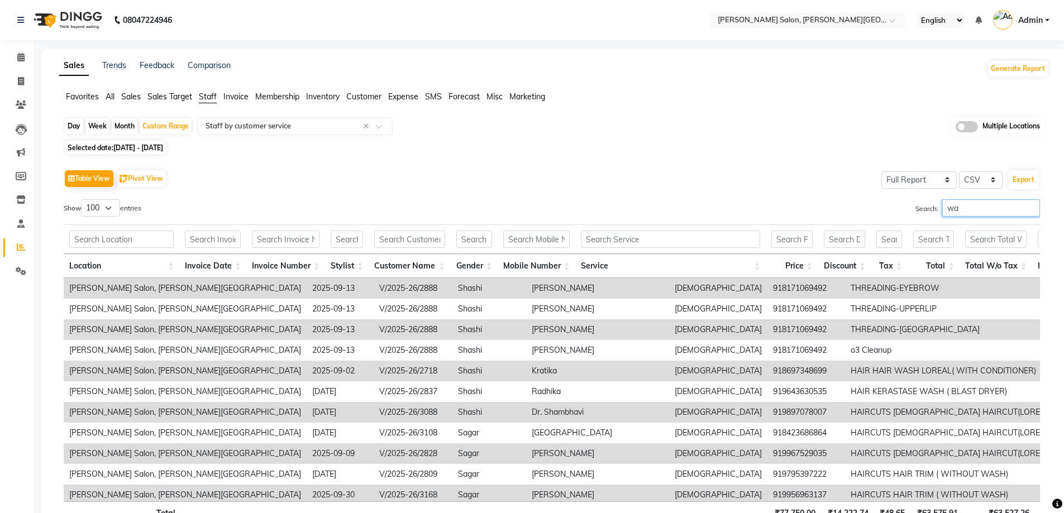
type input "w"
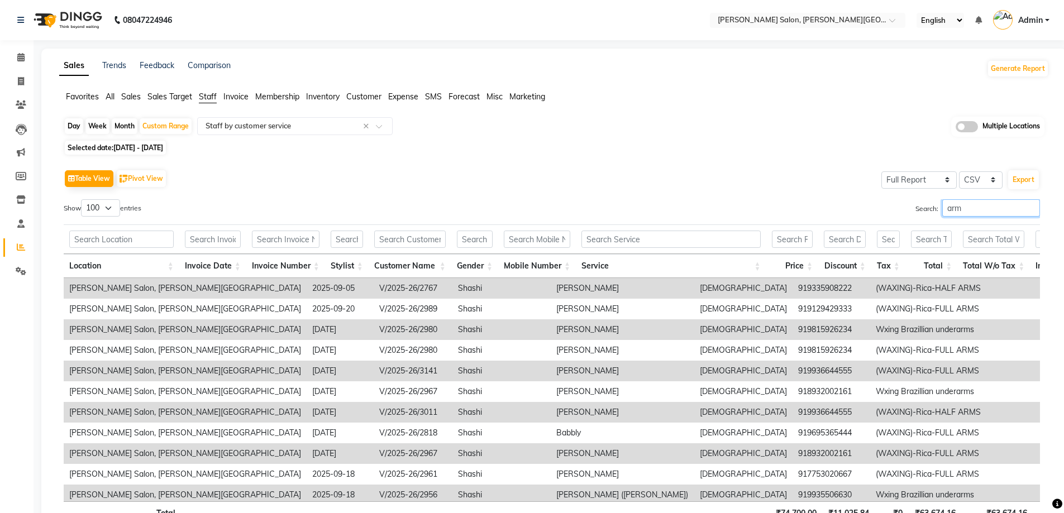
type input "arm w"
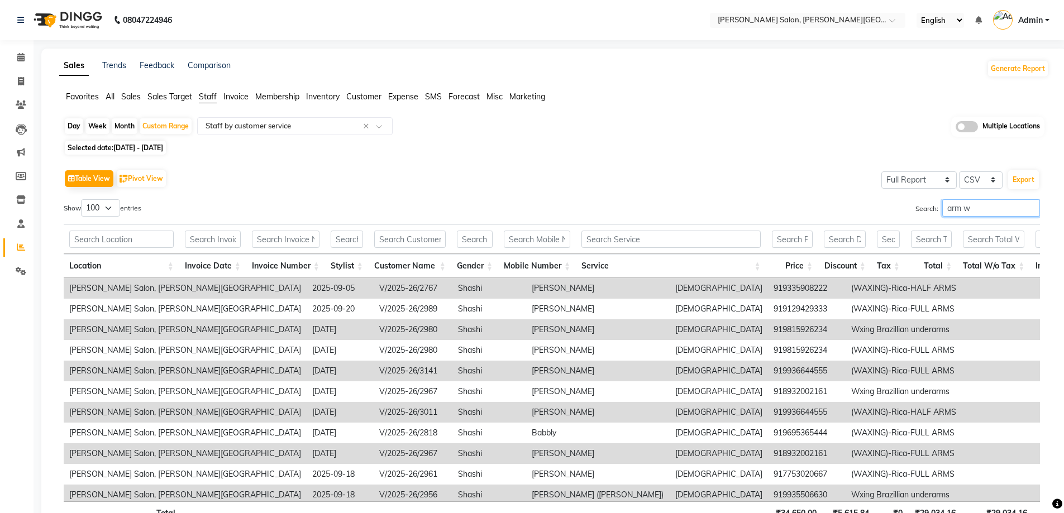
drag, startPoint x: 974, startPoint y: 208, endPoint x: 904, endPoint y: 215, distance: 70.7
click at [904, 215] on div "Search: arm w" at bounding box center [800, 210] width 480 height 22
click at [1024, 213] on input "arm w" at bounding box center [991, 207] width 98 height 17
click at [1038, 211] on input "arm w" at bounding box center [991, 207] width 98 height 17
click at [1023, 211] on input "arm w" at bounding box center [991, 207] width 98 height 17
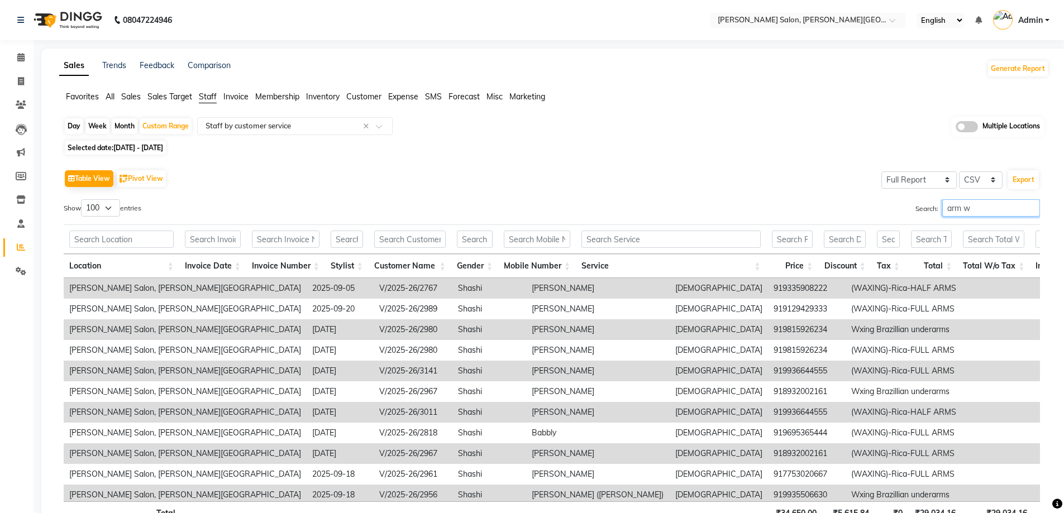
drag, startPoint x: 1029, startPoint y: 209, endPoint x: 917, endPoint y: 214, distance: 112.4
click at [1030, 209] on input "arm w" at bounding box center [991, 207] width 98 height 17
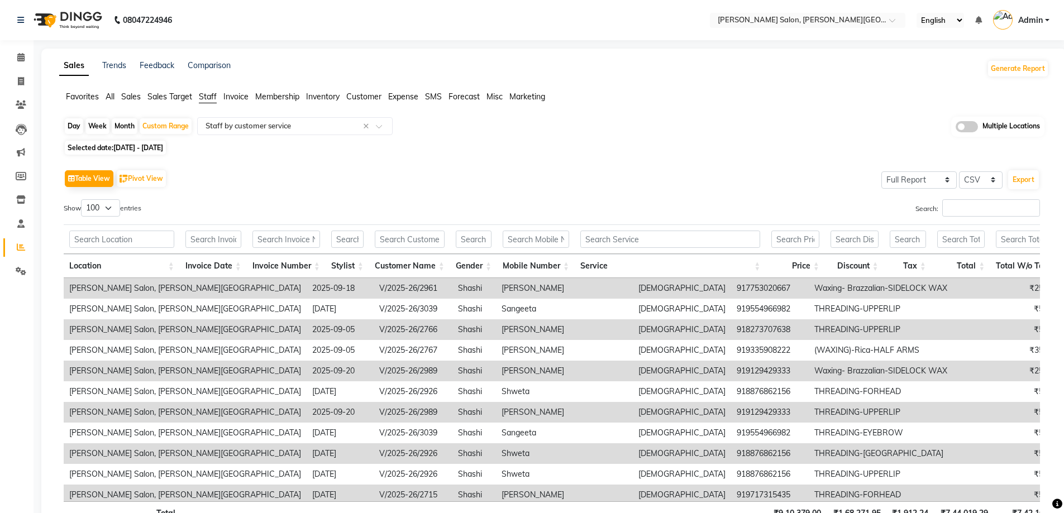
click at [884, 204] on div "Search:" at bounding box center [800, 210] width 480 height 22
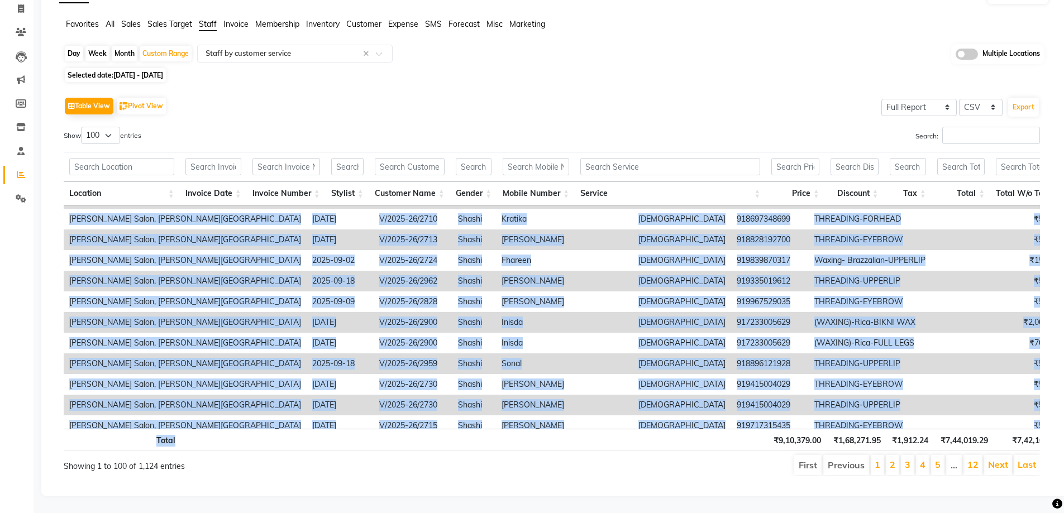
scroll to position [1852, 0]
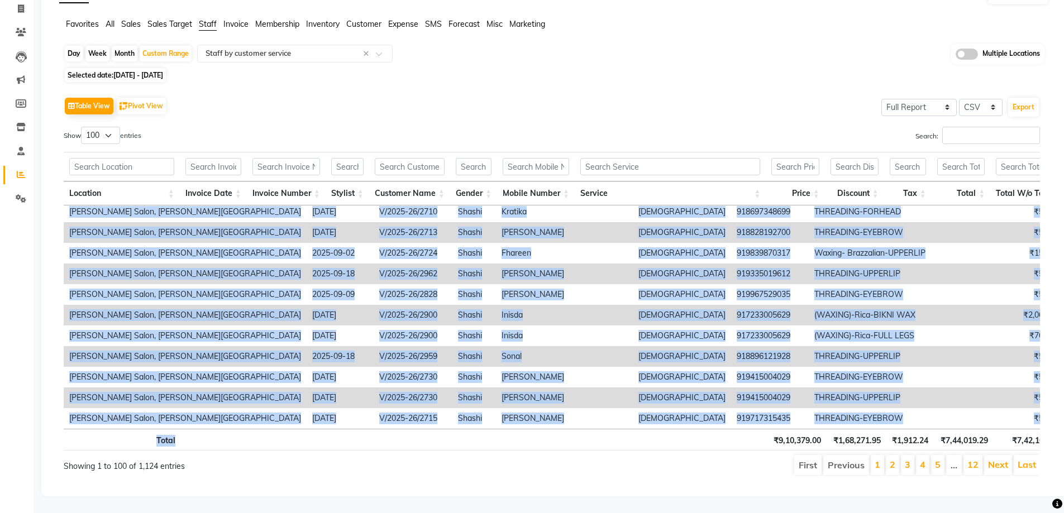
drag, startPoint x: 480, startPoint y: 211, endPoint x: 456, endPoint y: 422, distance: 212.5
click at [456, 422] on div "Location Invoice Date Invoice Number Stylist Customer Name Gender Mobile Number…" at bounding box center [552, 302] width 976 height 306
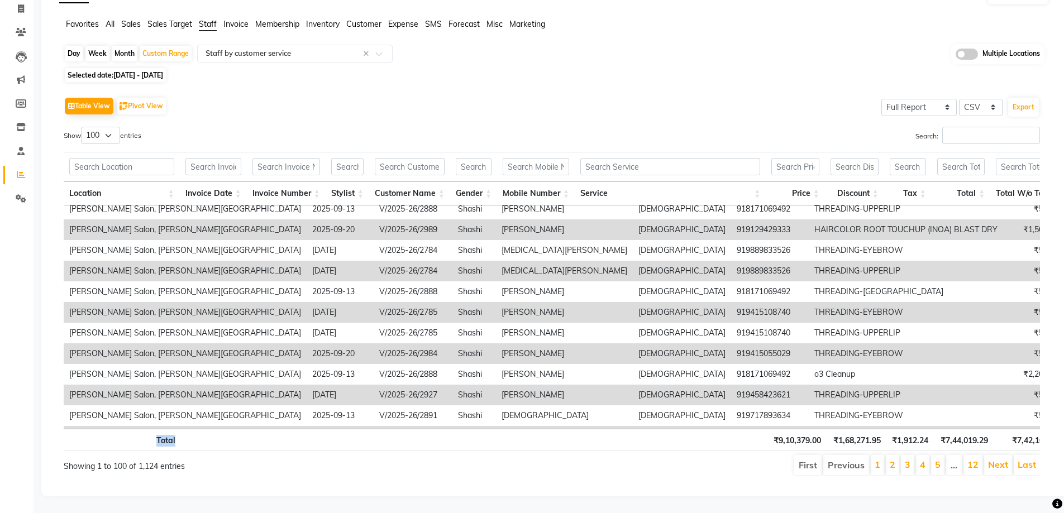
click at [633, 223] on td "female" at bounding box center [682, 230] width 98 height 21
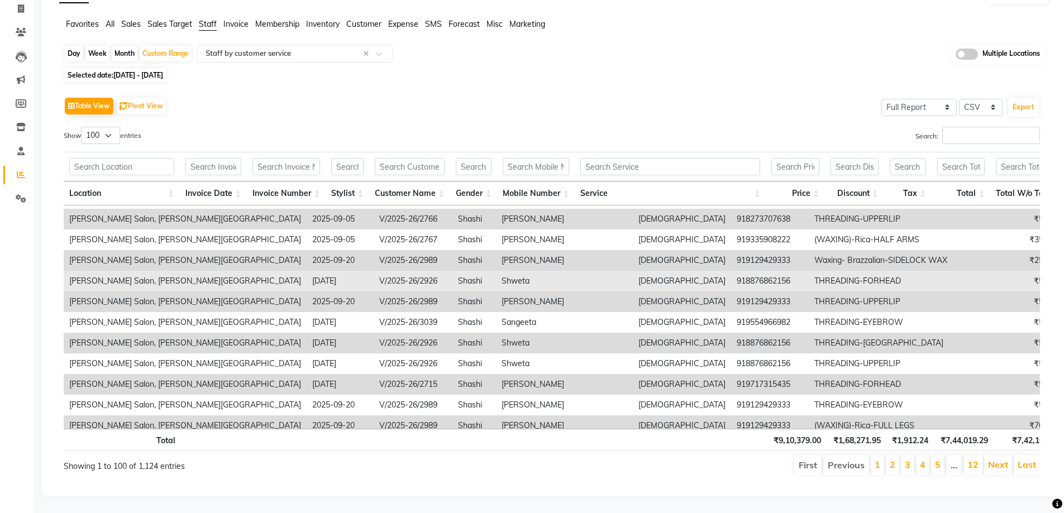
scroll to position [0, 0]
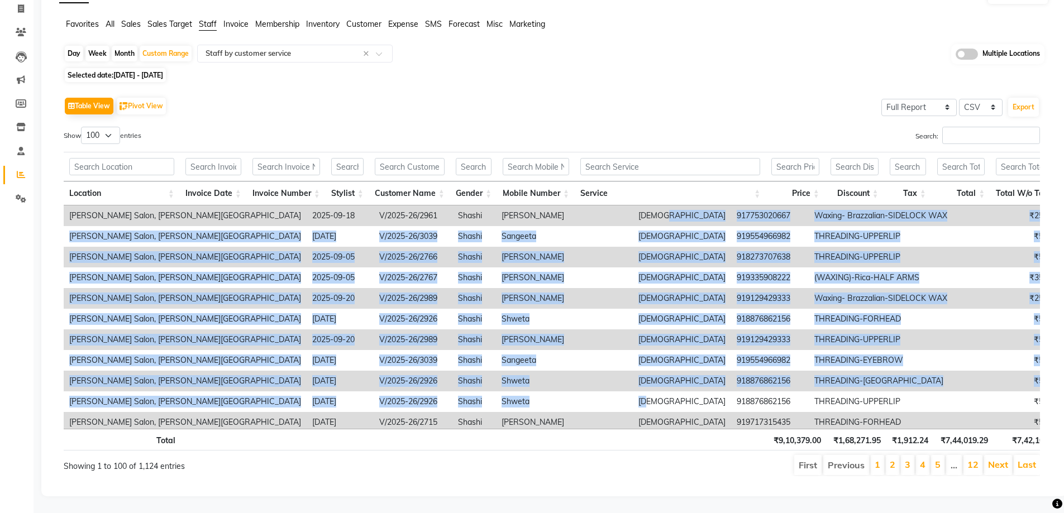
drag, startPoint x: 481, startPoint y: 205, endPoint x: 468, endPoint y: 365, distance: 160.9
click at [463, 421] on div "Location Invoice Date Invoice Number Stylist Customer Name Gender Mobile Number…" at bounding box center [552, 302] width 976 height 306
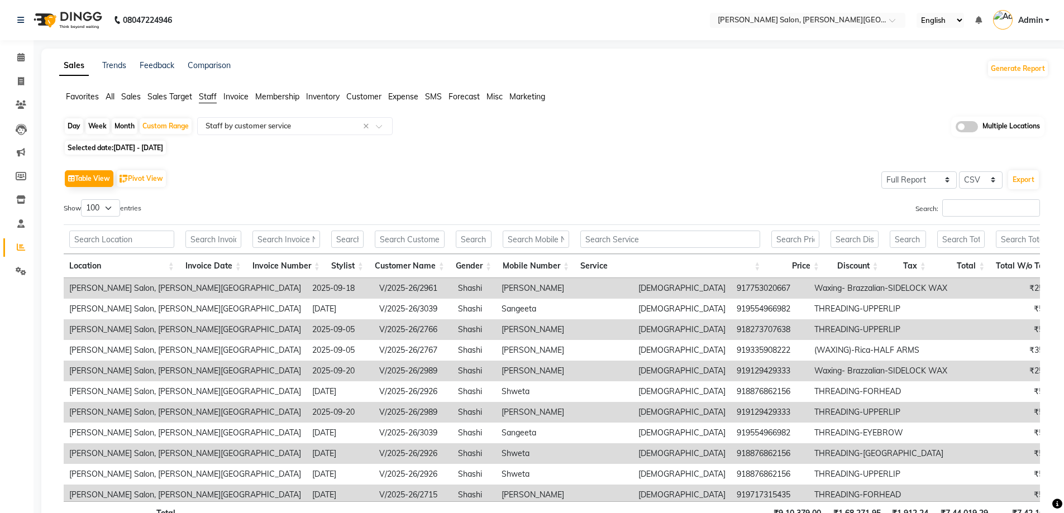
click at [633, 289] on td "female" at bounding box center [682, 288] width 98 height 21
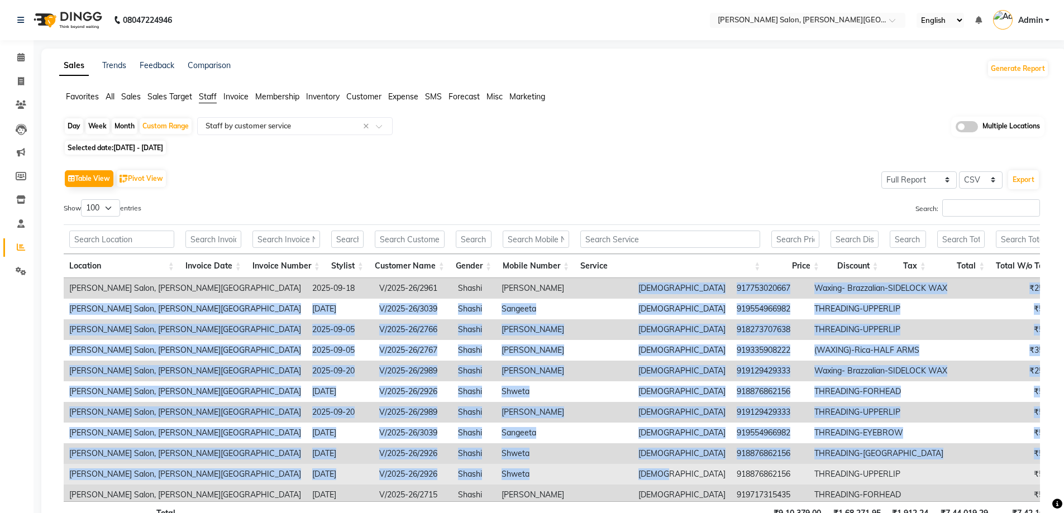
drag, startPoint x: 455, startPoint y: 290, endPoint x: 489, endPoint y: 469, distance: 182.1
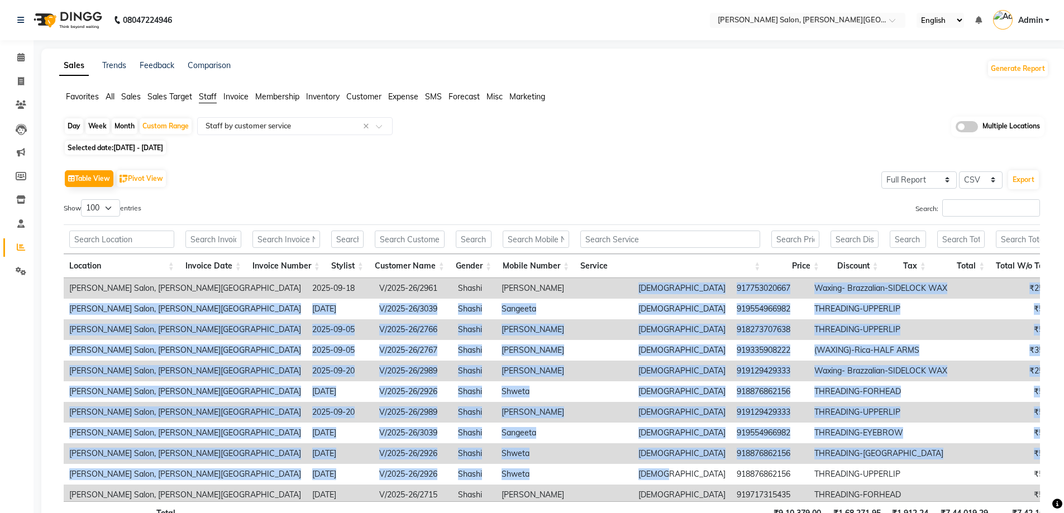
click at [633, 288] on td "female" at bounding box center [682, 288] width 98 height 21
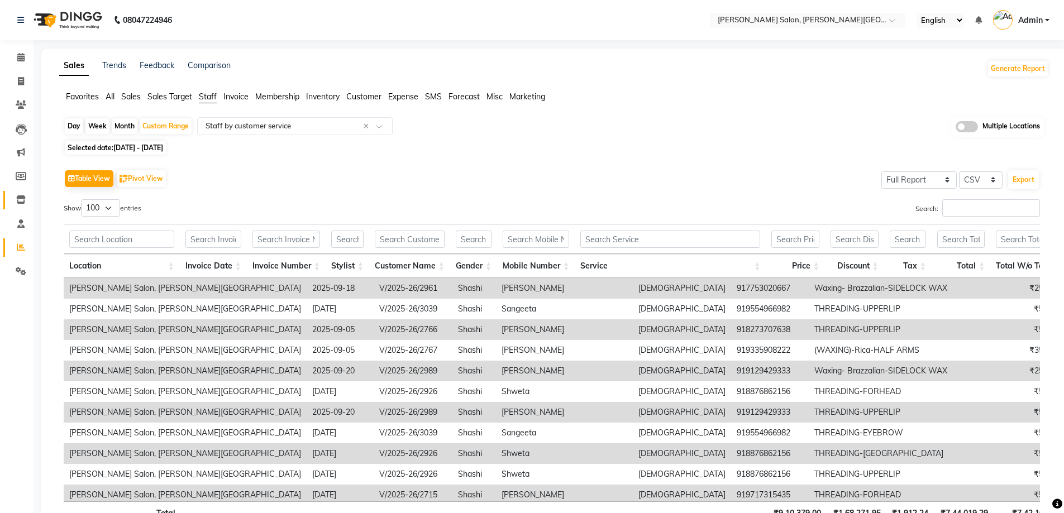
click at [23, 191] on link "Inventory" at bounding box center [16, 200] width 27 height 18
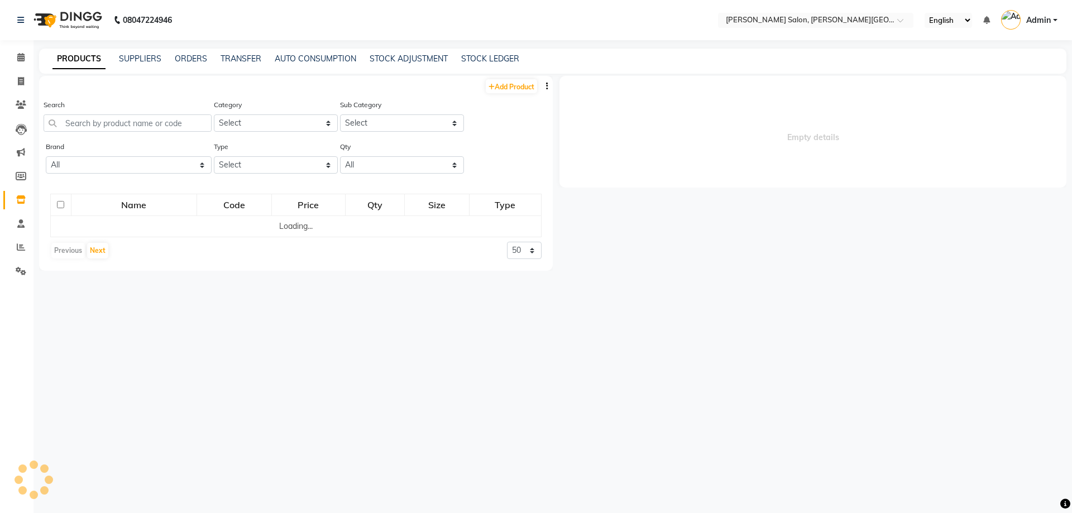
select select
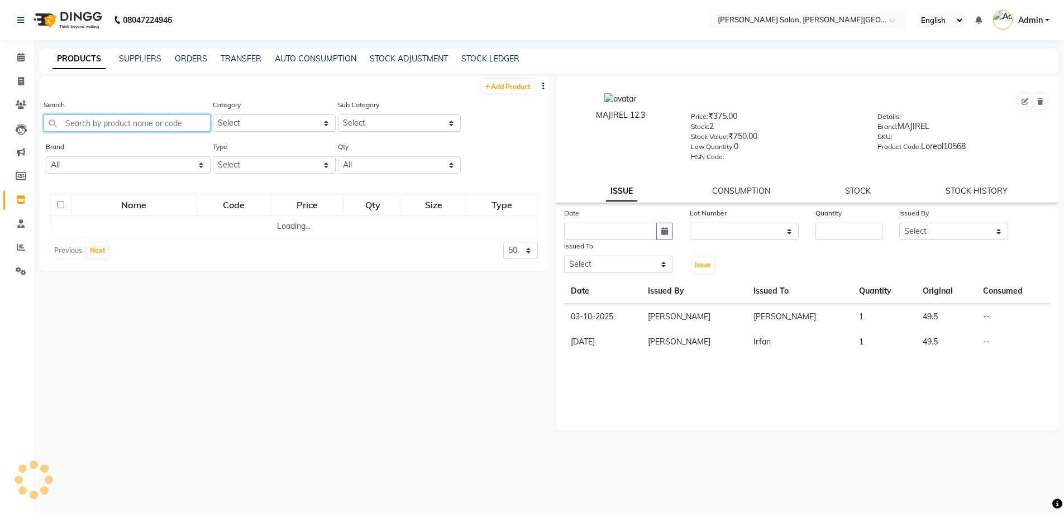
click at [117, 121] on input "text" at bounding box center [127, 122] width 167 height 17
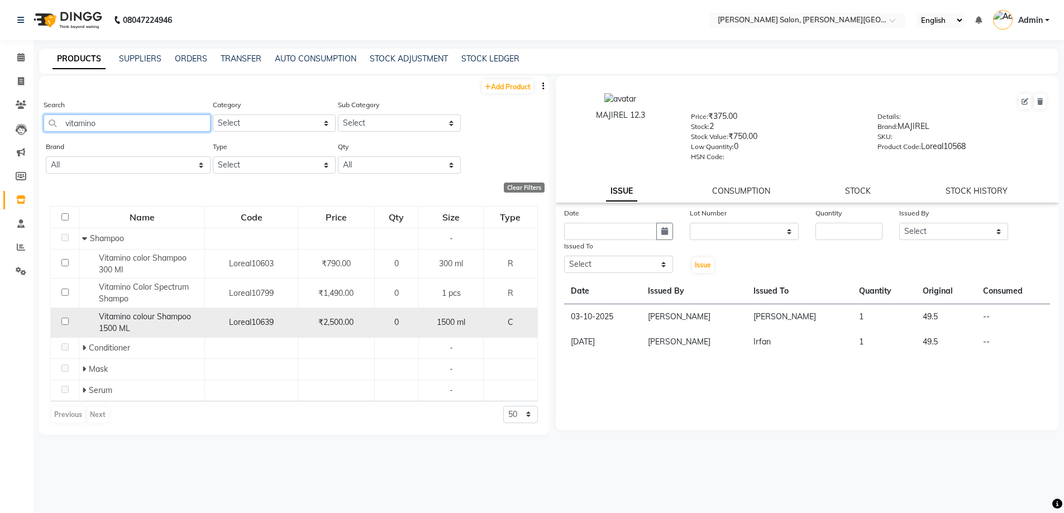
type input "vitamino"
click at [120, 320] on span "Vitamino colour Shampoo 1500 ML" at bounding box center [145, 323] width 92 height 22
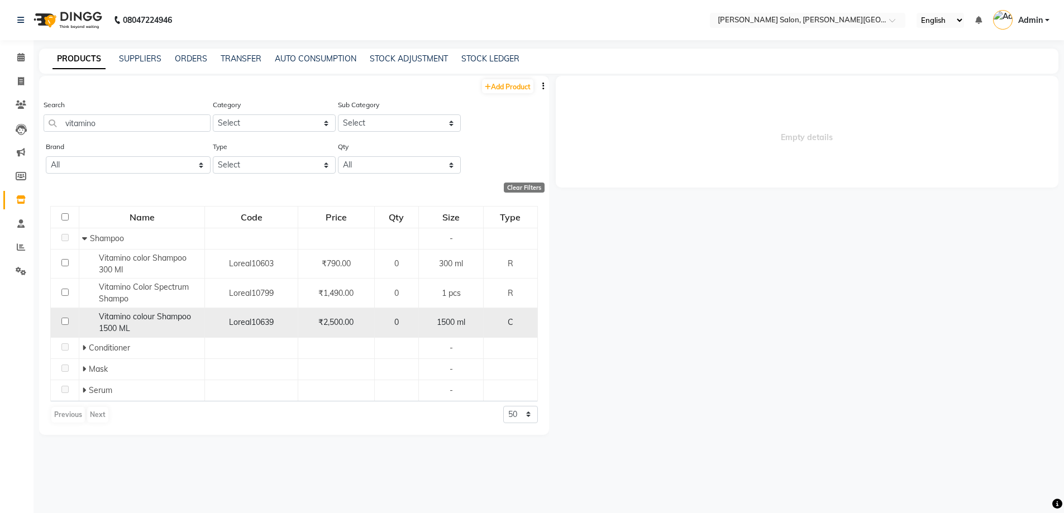
select select
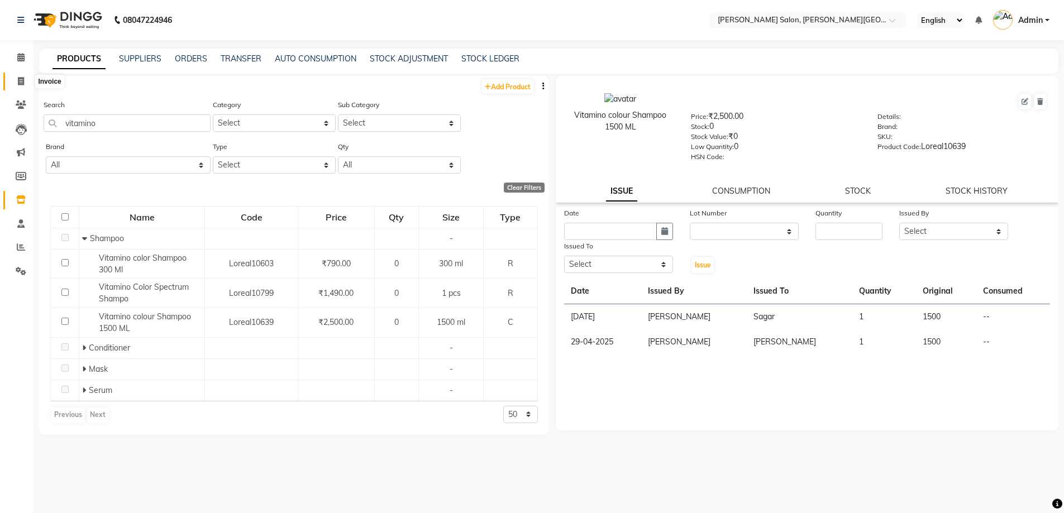
click at [18, 87] on span at bounding box center [21, 81] width 20 height 13
select select "service"
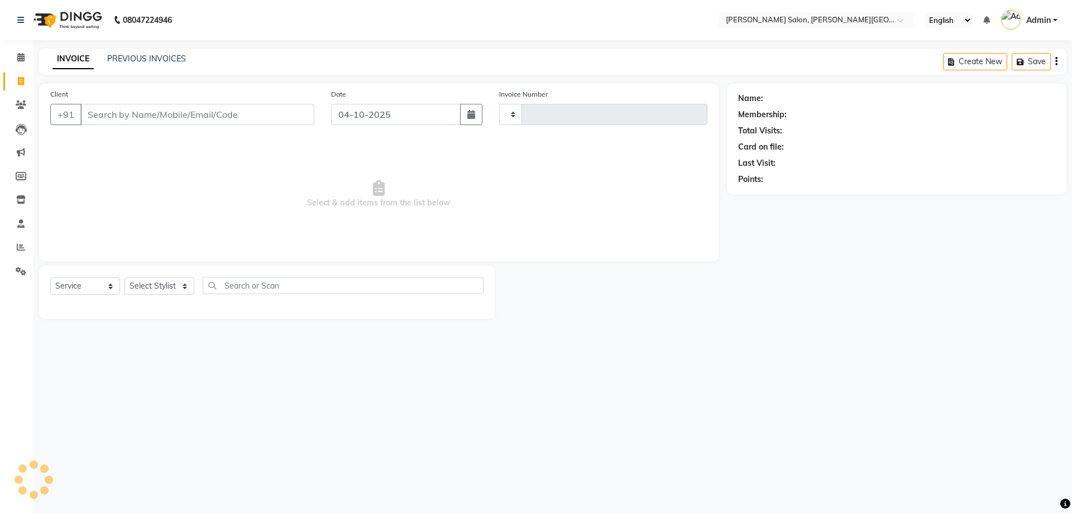
type input "3235"
select select "4122"
